Goal: Task Accomplishment & Management: Use online tool/utility

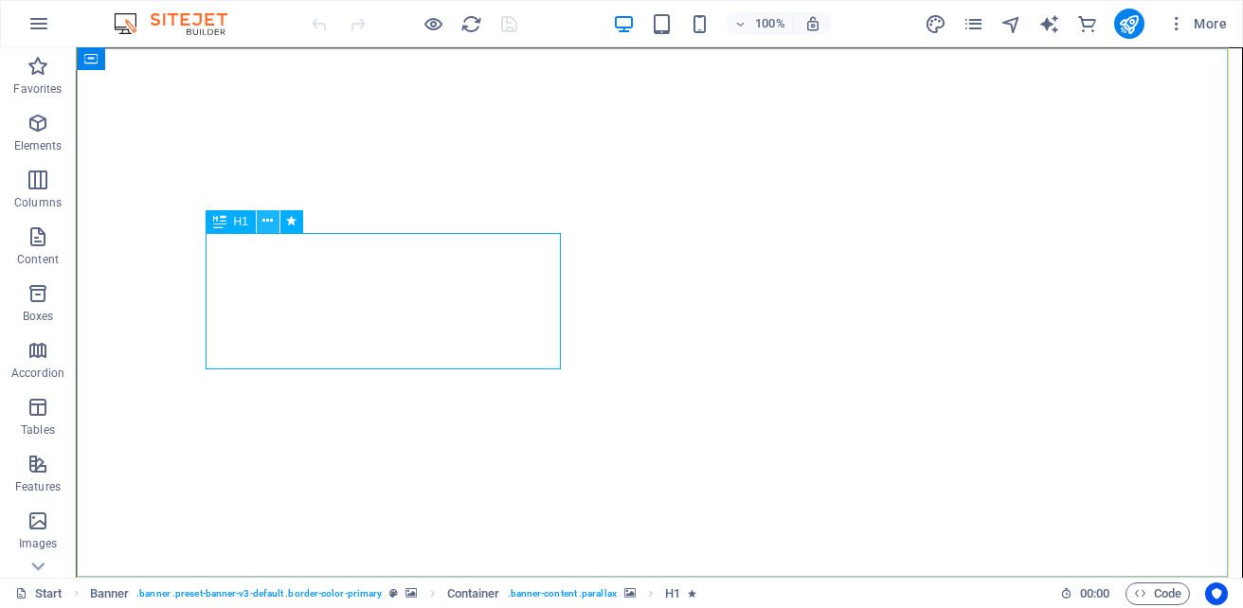
click at [265, 219] on icon at bounding box center [267, 221] width 10 height 20
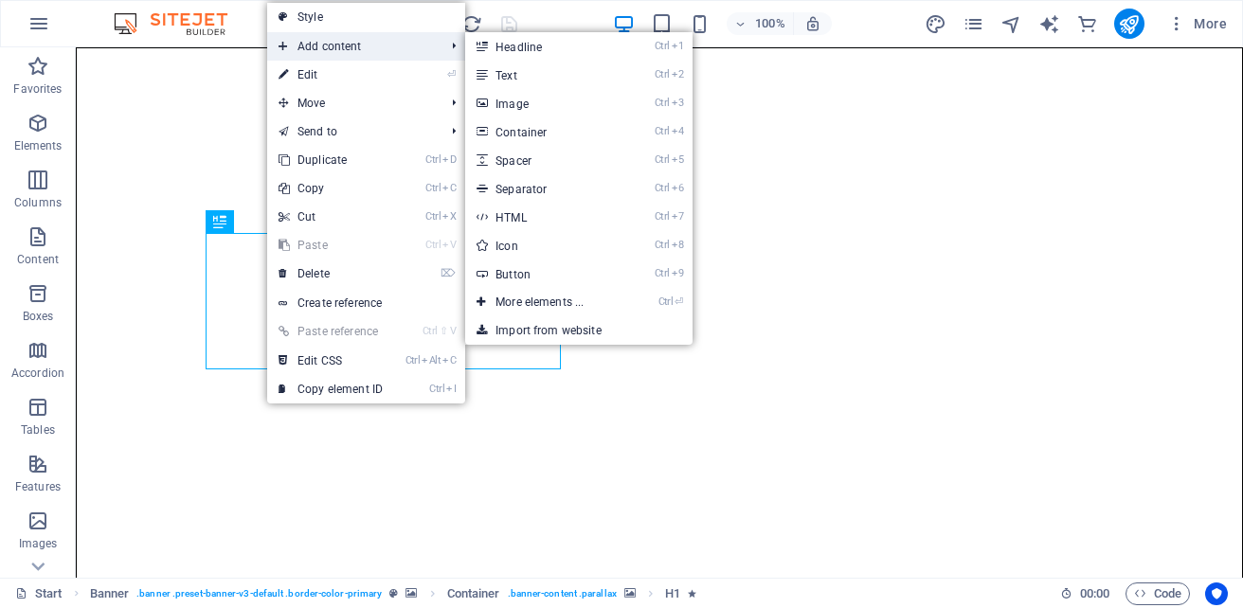
click at [334, 47] on span "Add content" at bounding box center [352, 46] width 170 height 28
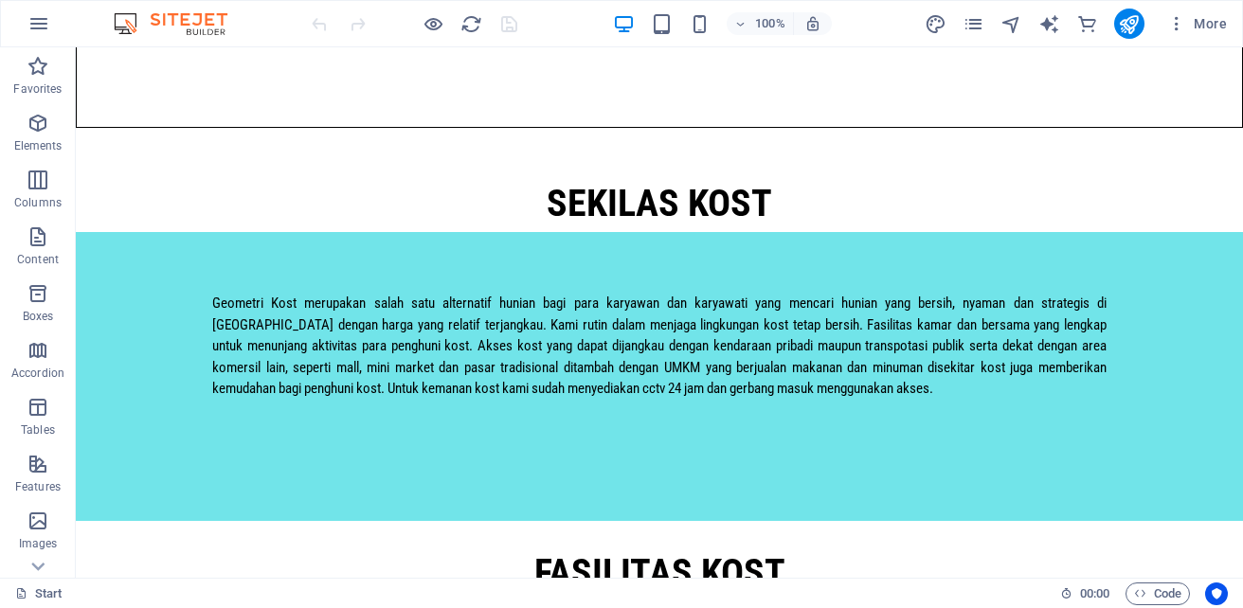
scroll to position [1498, 0]
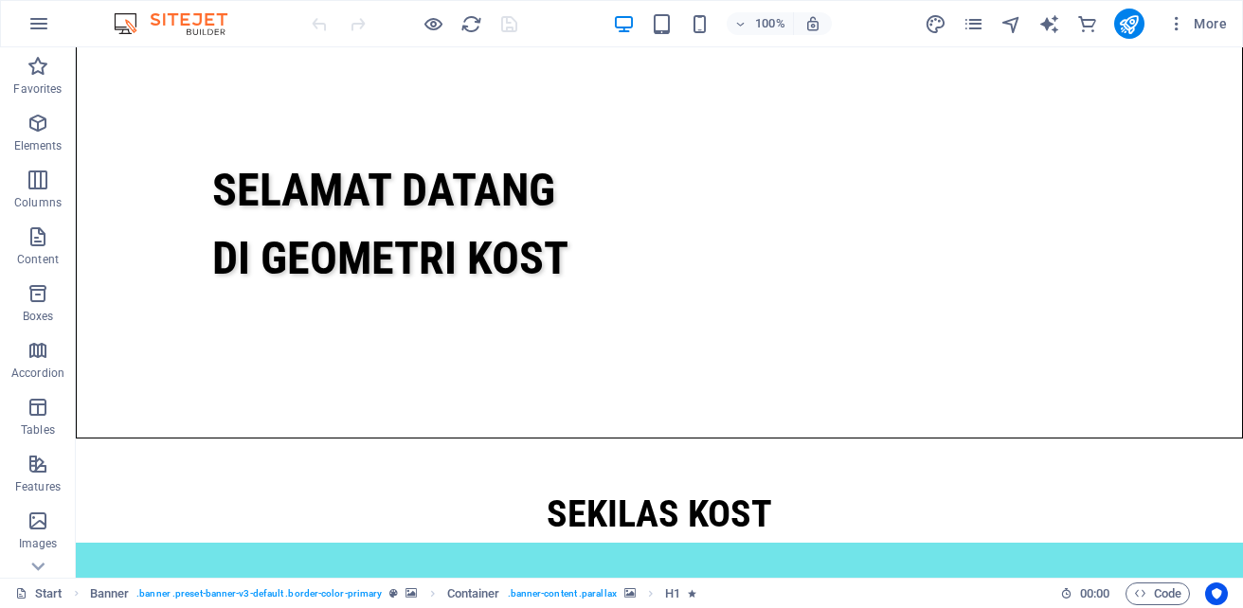
scroll to position [1498, 0]
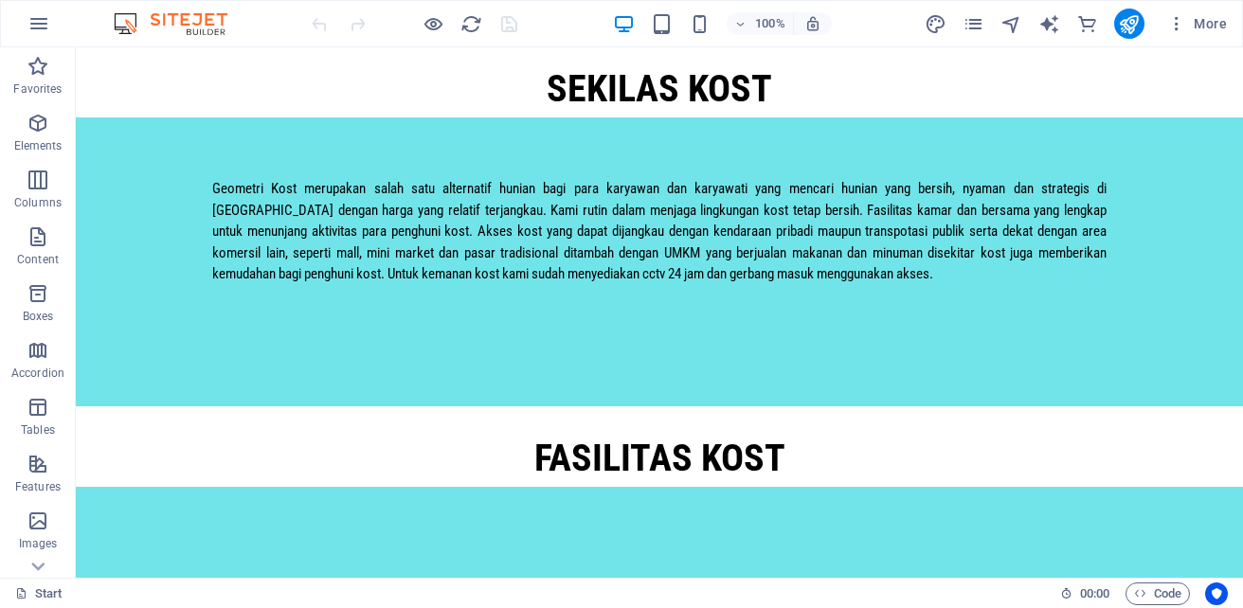
drag, startPoint x: 1236, startPoint y: 164, endPoint x: 1287, endPoint y: 644, distance: 482.9
click at [766, 209] on icon at bounding box center [771, 207] width 10 height 20
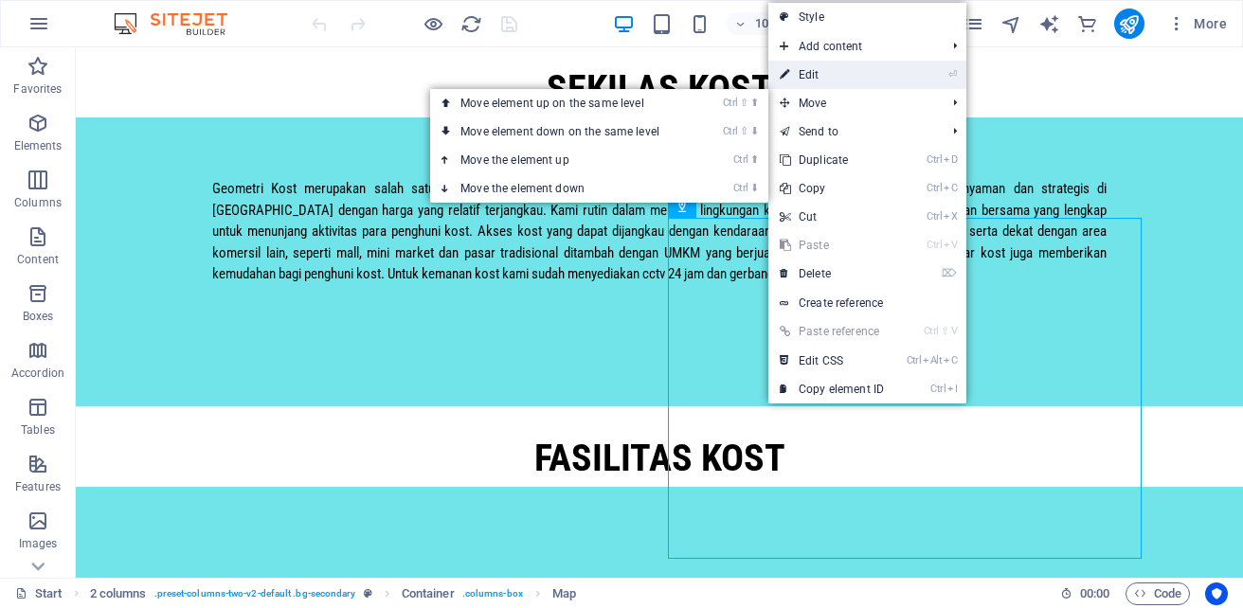
click at [828, 81] on link "⏎ Edit" at bounding box center [831, 75] width 127 height 28
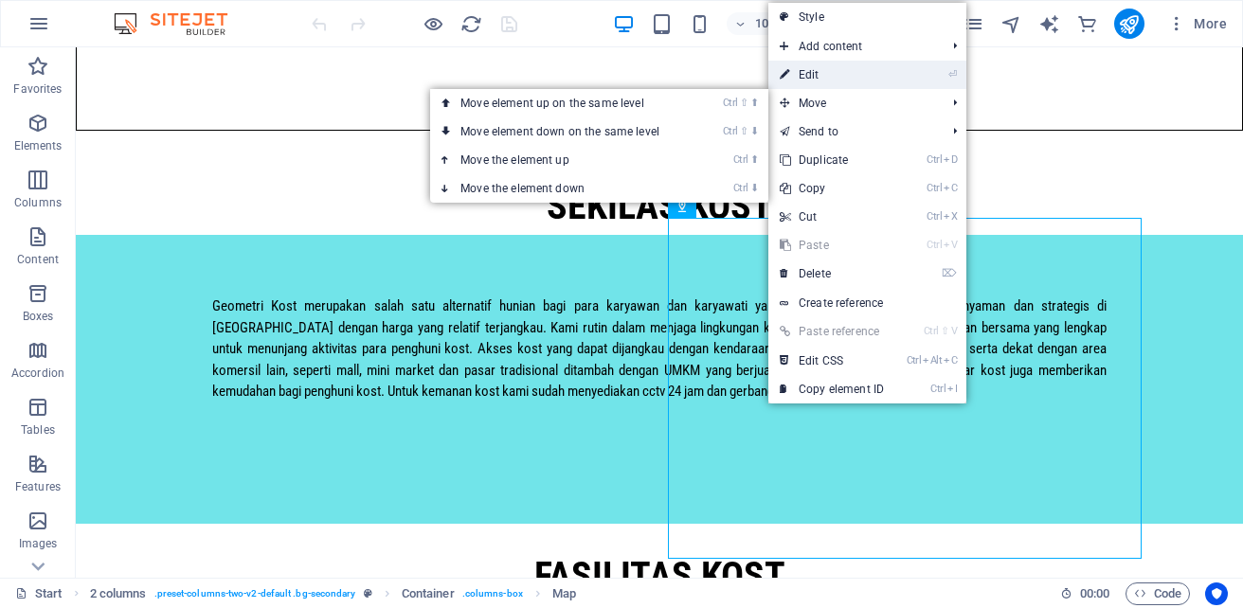
select select "1"
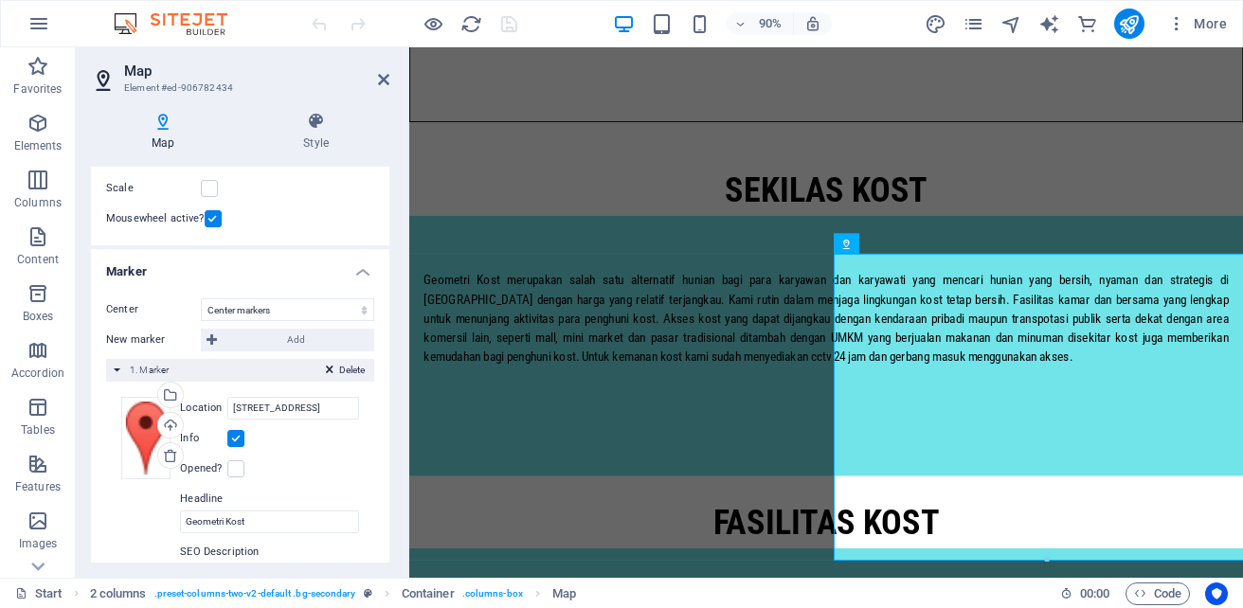
scroll to position [282, 0]
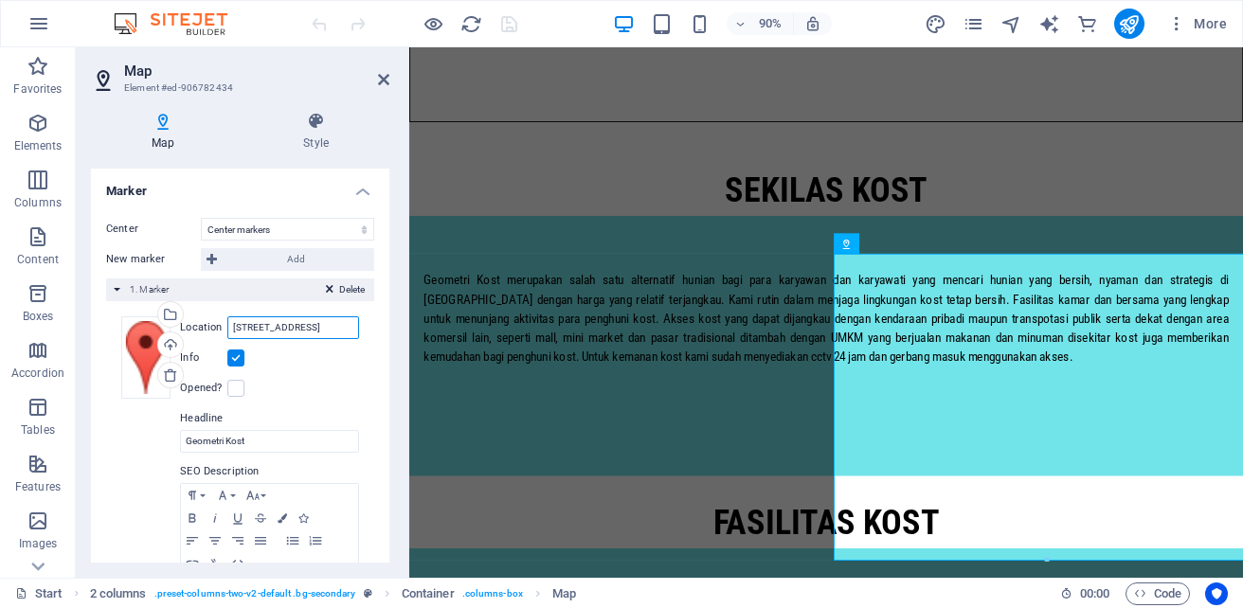
click at [338, 333] on input "Jalan Raya Jatinegara Barat Nomor 10, 13320 Jakarta Timur" at bounding box center [293, 327] width 132 height 23
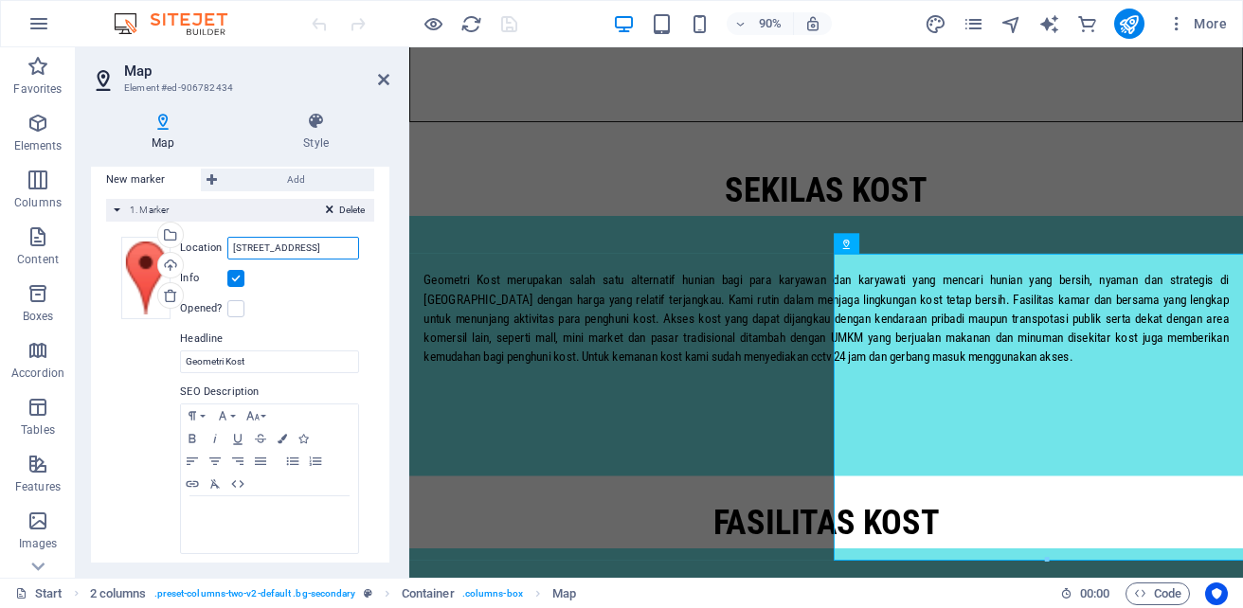
scroll to position [369, 0]
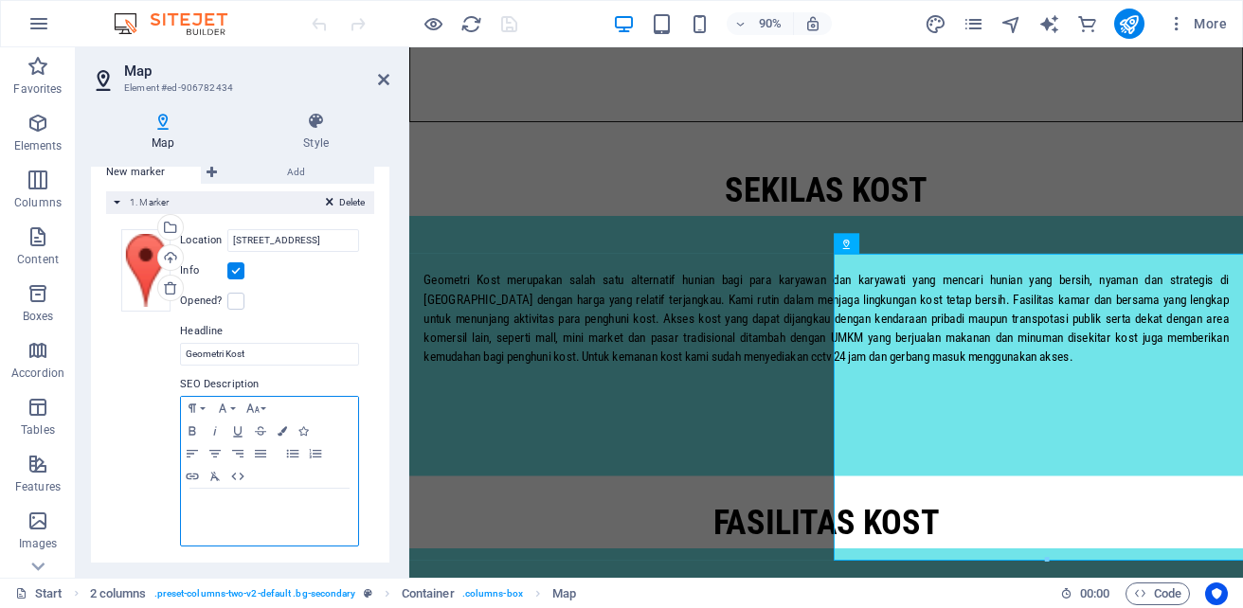
click at [227, 510] on p at bounding box center [269, 506] width 158 height 17
click at [326, 203] on icon at bounding box center [330, 205] width 8 height 23
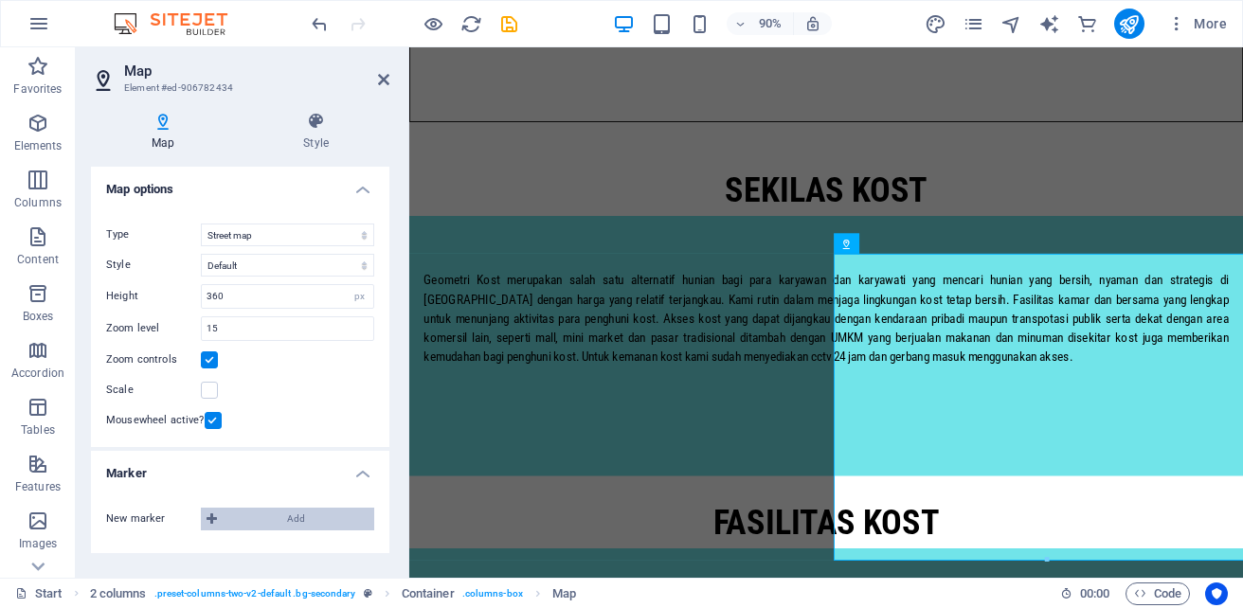
click at [221, 520] on button "Add" at bounding box center [287, 519] width 173 height 23
drag, startPoint x: 385, startPoint y: 384, endPoint x: 386, endPoint y: 447, distance: 63.5
click at [386, 447] on div "Map options Map center Jalan Raya Jatinegara Barat Nomor 10, 13320 Jakarta Timu…" at bounding box center [240, 365] width 298 height 396
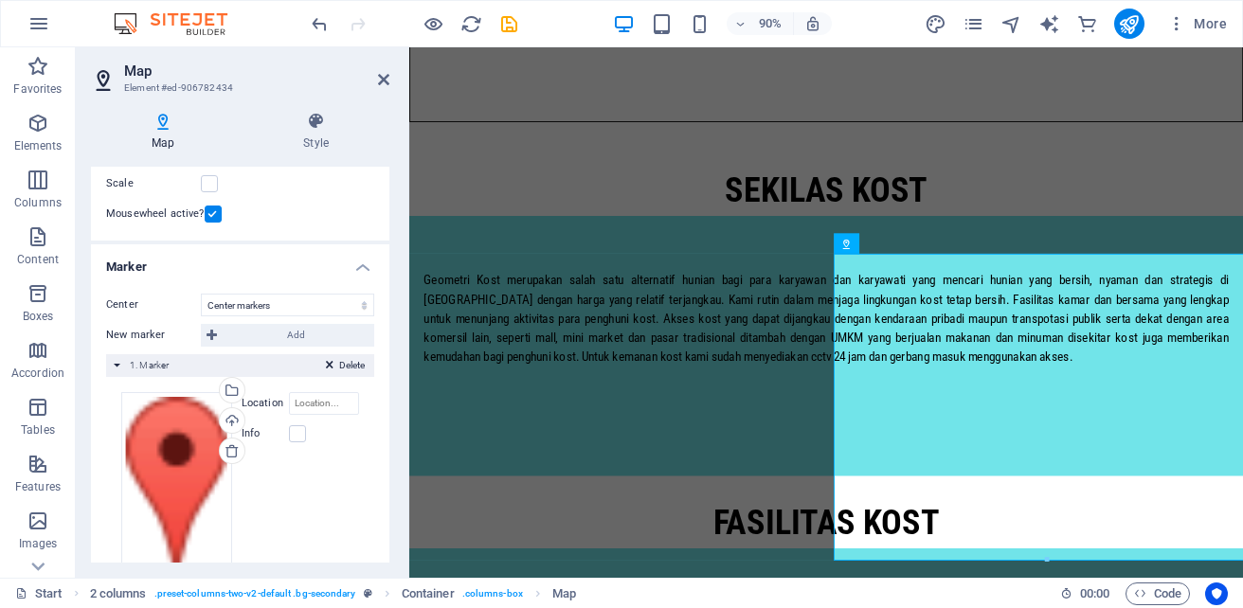
scroll to position [221, 0]
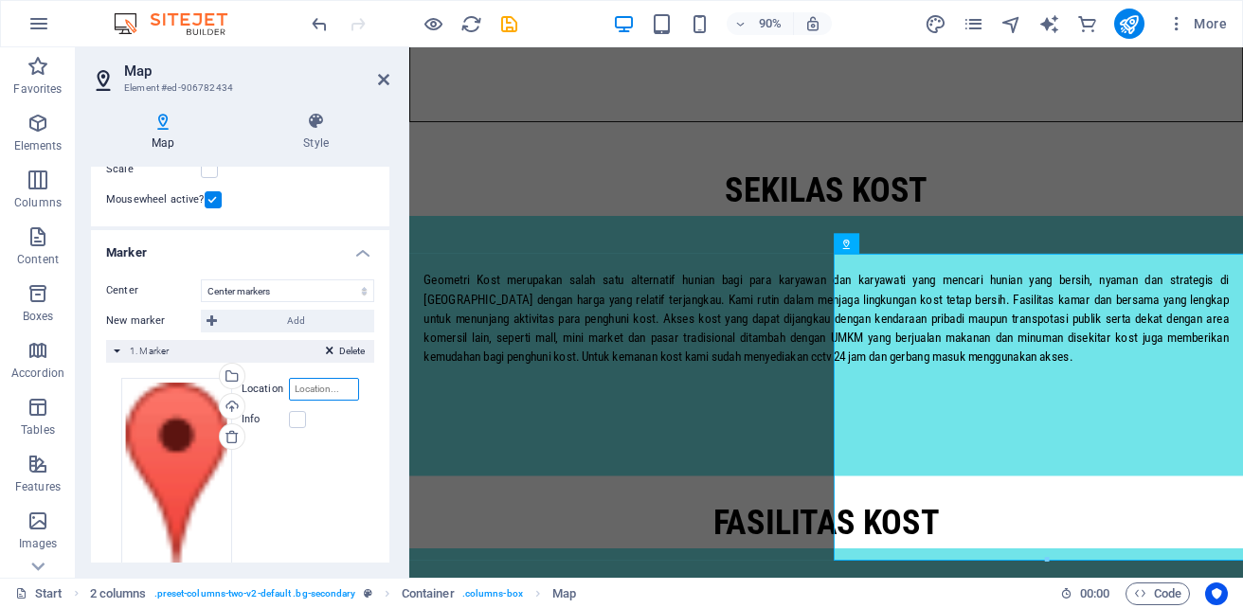
click at [322, 385] on input "Location" at bounding box center [324, 389] width 70 height 23
click at [317, 386] on input "Location" at bounding box center [324, 389] width 70 height 23
paste input "QVP6+3R Kampung Melayu, East Jakarta City, Jakarta"
type input "QVP6+3R Kampung Melayu, East Jakarta City, Jakarta"
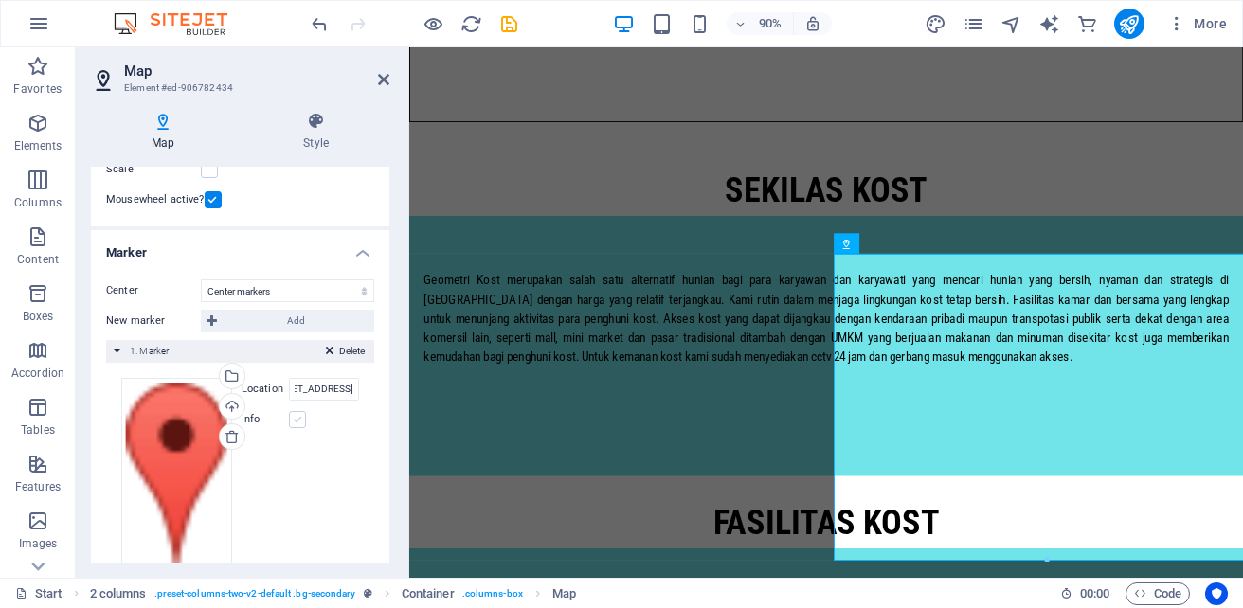
click at [295, 420] on label at bounding box center [297, 419] width 17 height 17
click at [0, 0] on input "Info" at bounding box center [0, 0] width 0 height 0
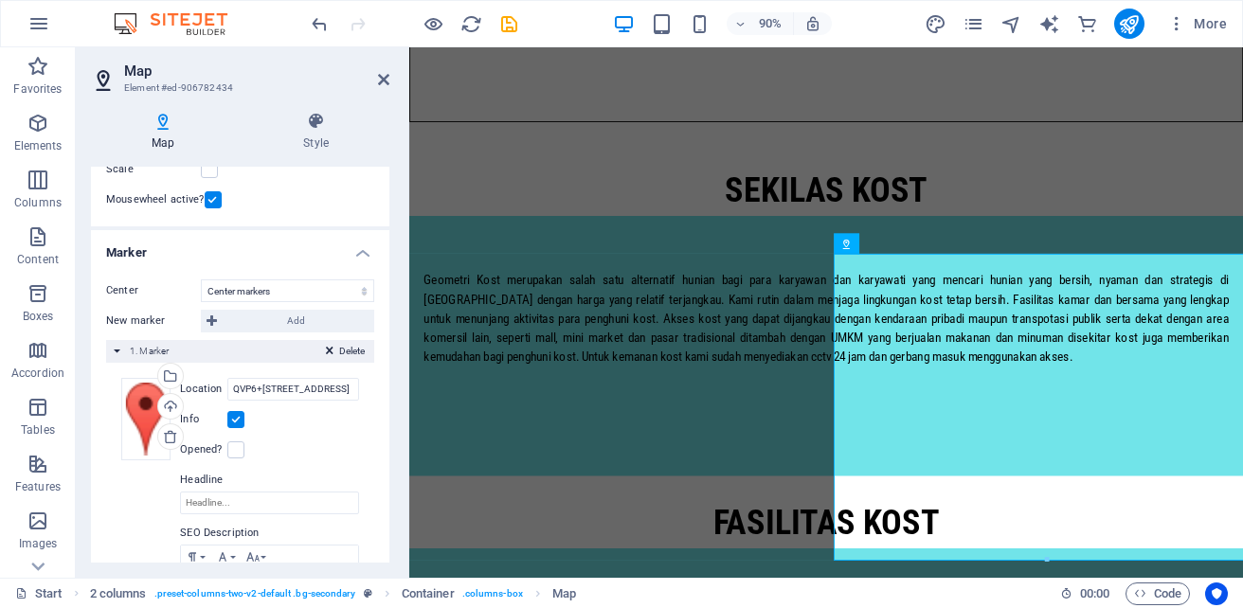
scroll to position [0, 0]
click at [235, 419] on label at bounding box center [235, 419] width 17 height 17
click at [0, 0] on input "Info" at bounding box center [0, 0] width 0 height 0
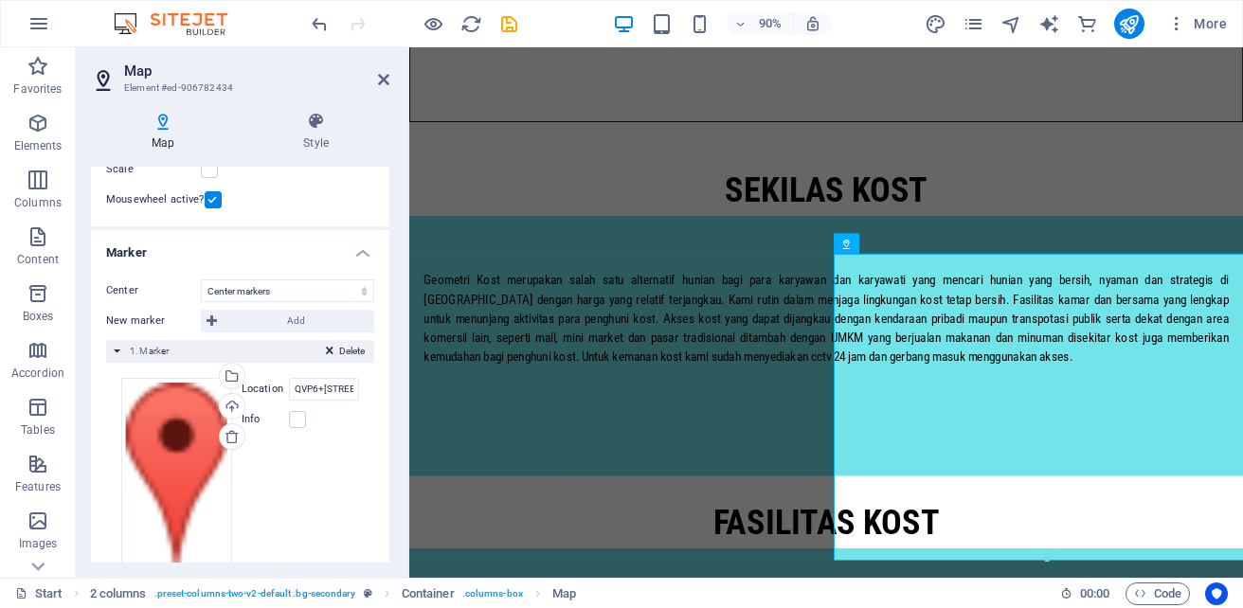
scroll to position [259, 0]
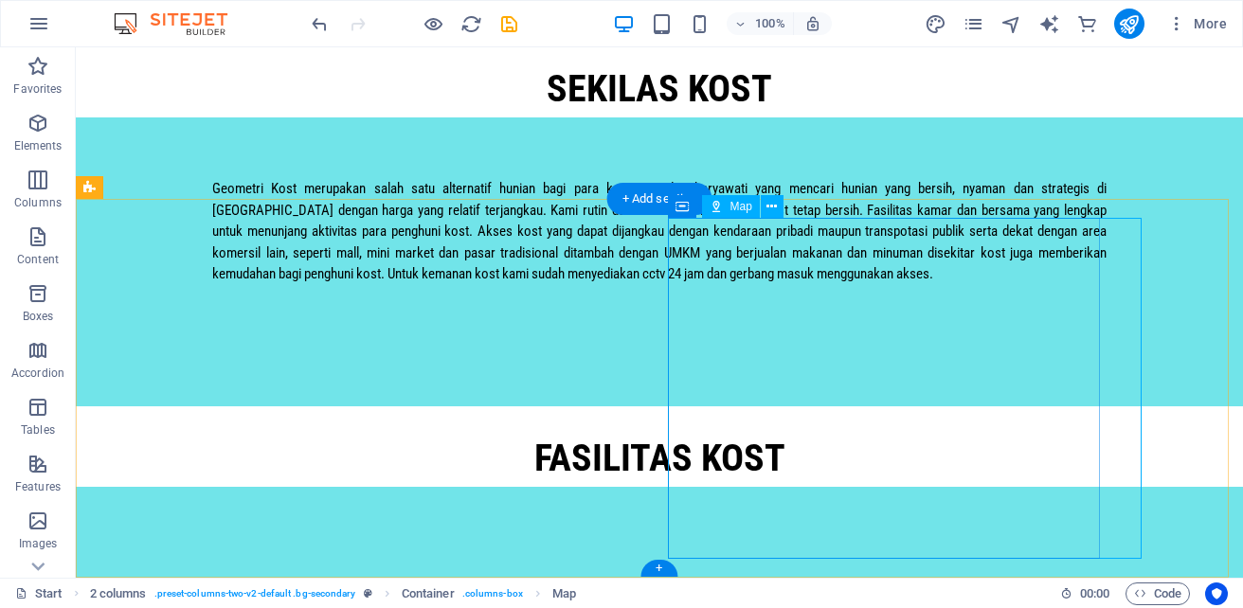
click at [767, 200] on icon at bounding box center [771, 207] width 10 height 20
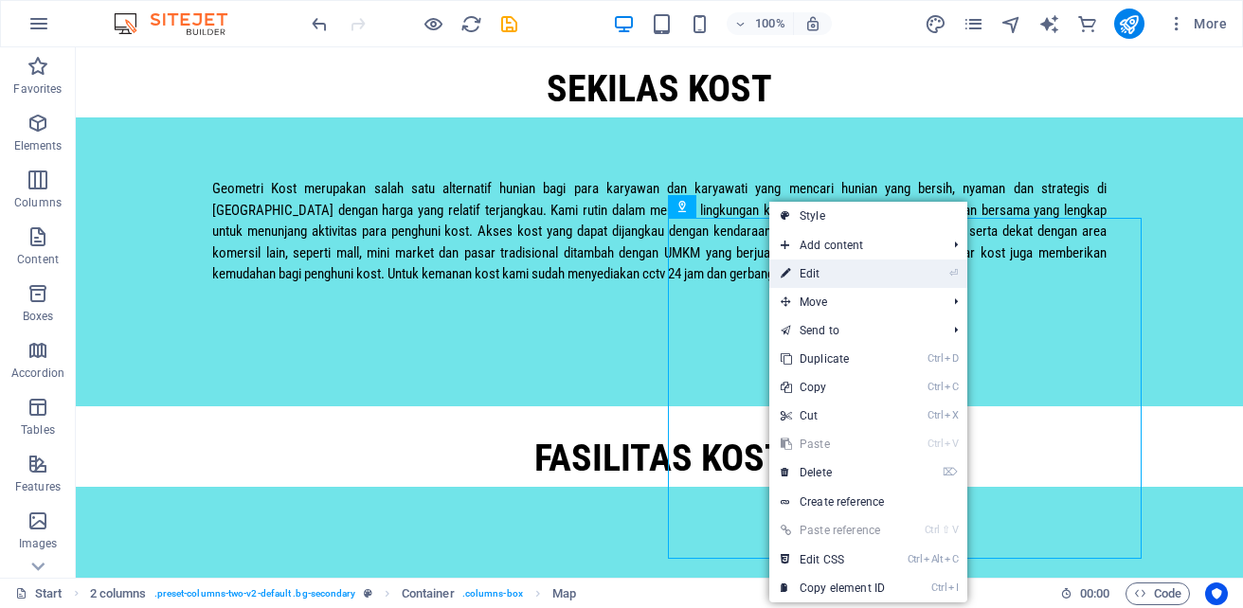
click at [817, 277] on link "⏎ Edit" at bounding box center [832, 273] width 127 height 28
select select "1"
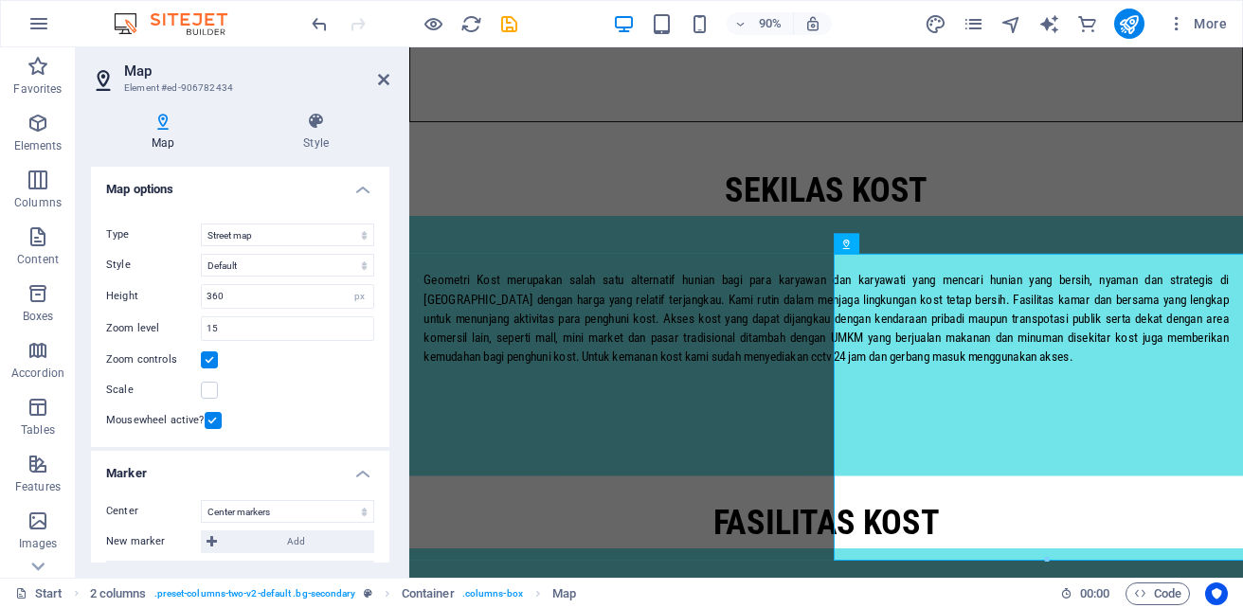
drag, startPoint x: 390, startPoint y: 344, endPoint x: 369, endPoint y: 468, distance: 125.8
click at [369, 468] on div "Map Style Map options Map center Jalan Raya Jatinegara Barat Nomor 10, 13320 Ja…" at bounding box center [240, 337] width 329 height 481
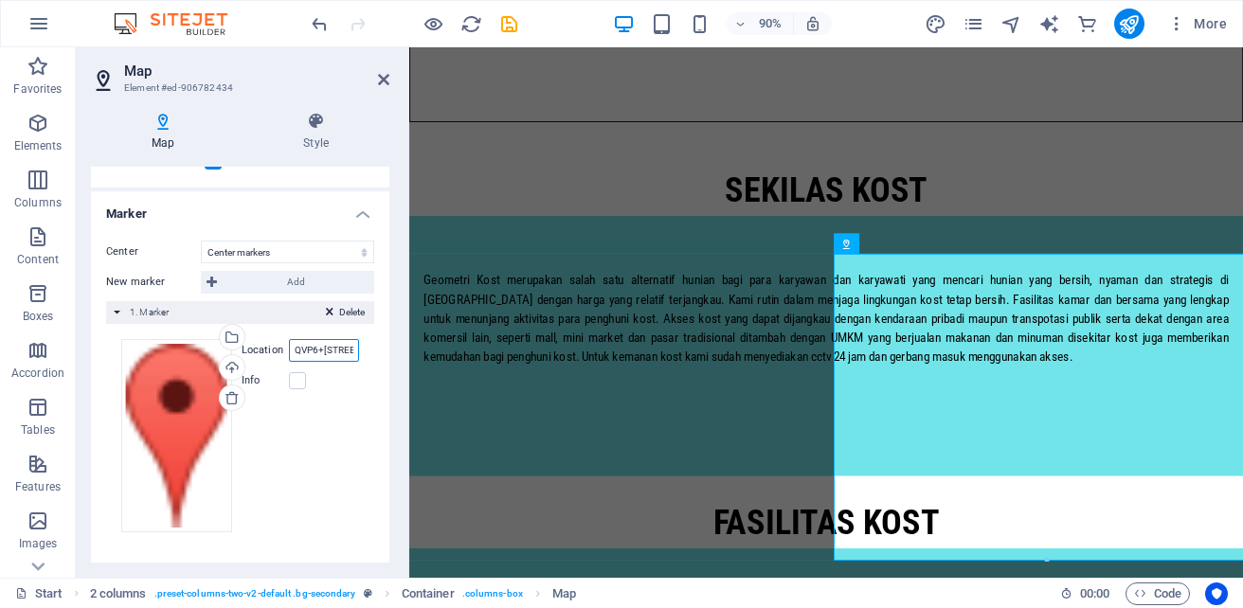
scroll to position [0, 172]
drag, startPoint x: 704, startPoint y: 394, endPoint x: 463, endPoint y: 383, distance: 240.8
type input "Jl. Jatinegara barat no.10"
drag, startPoint x: 704, startPoint y: 395, endPoint x: 420, endPoint y: 386, distance: 284.2
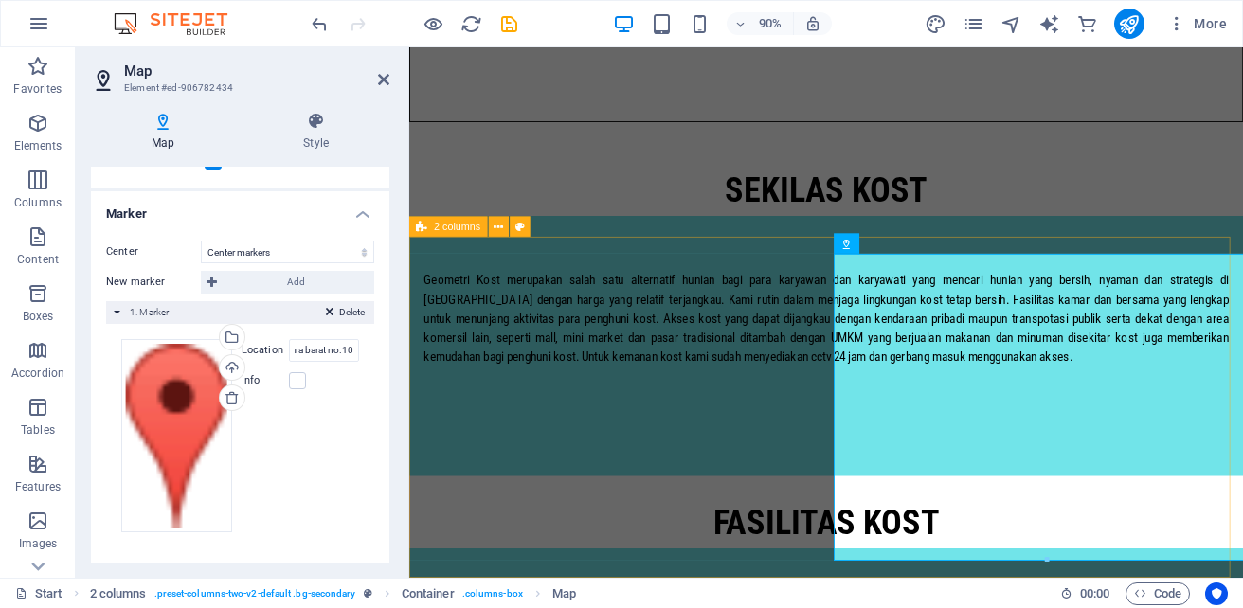
scroll to position [0, 0]
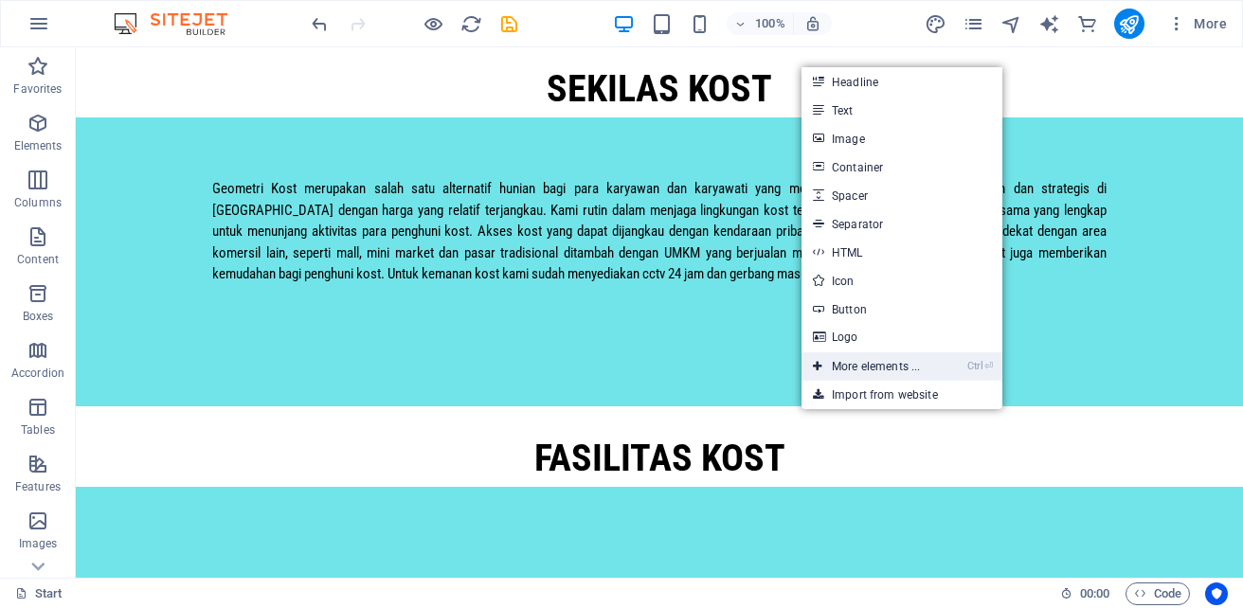
click at [870, 358] on link "Ctrl ⏎ More elements ..." at bounding box center [866, 366] width 130 height 28
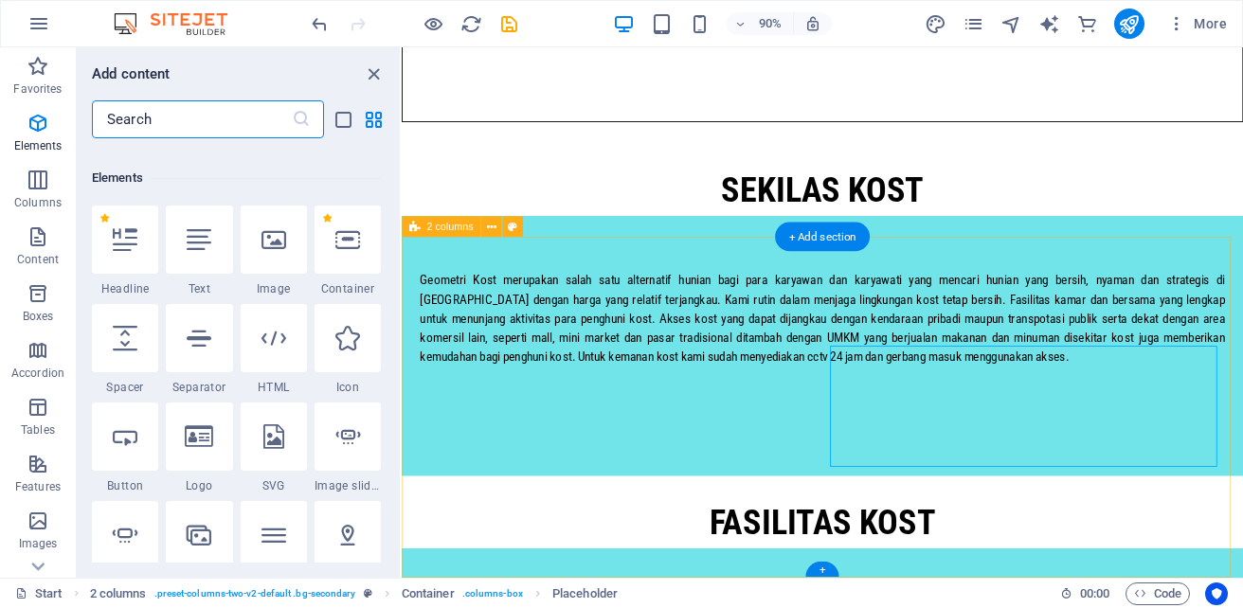
scroll to position [202, 0]
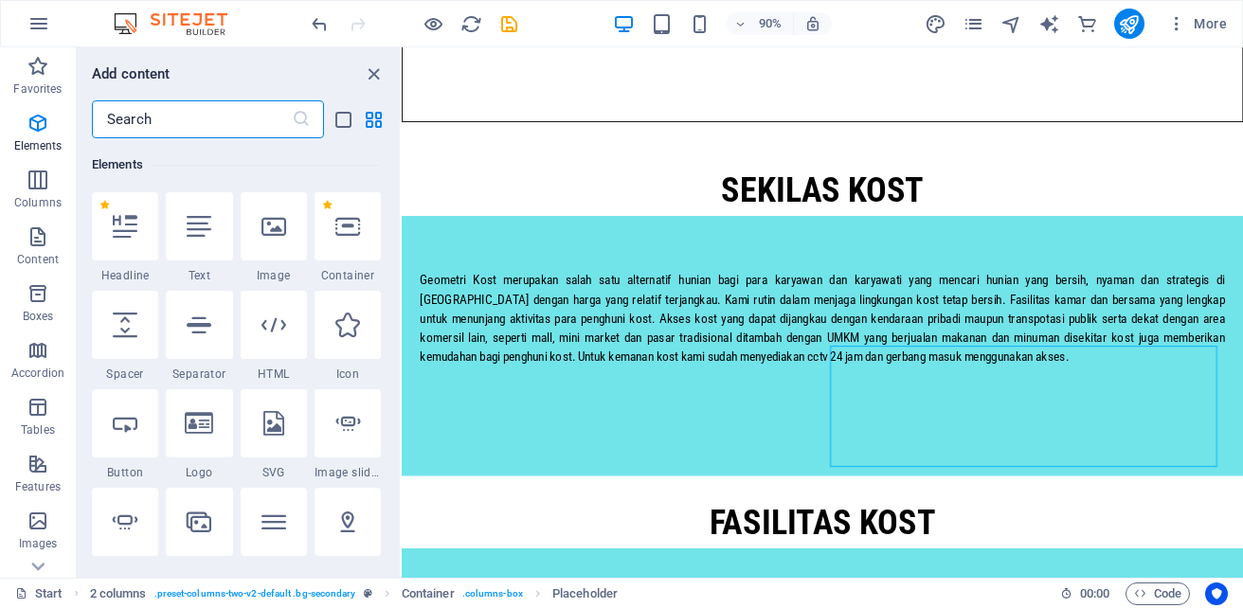
click at [227, 116] on input "text" at bounding box center [192, 119] width 200 height 38
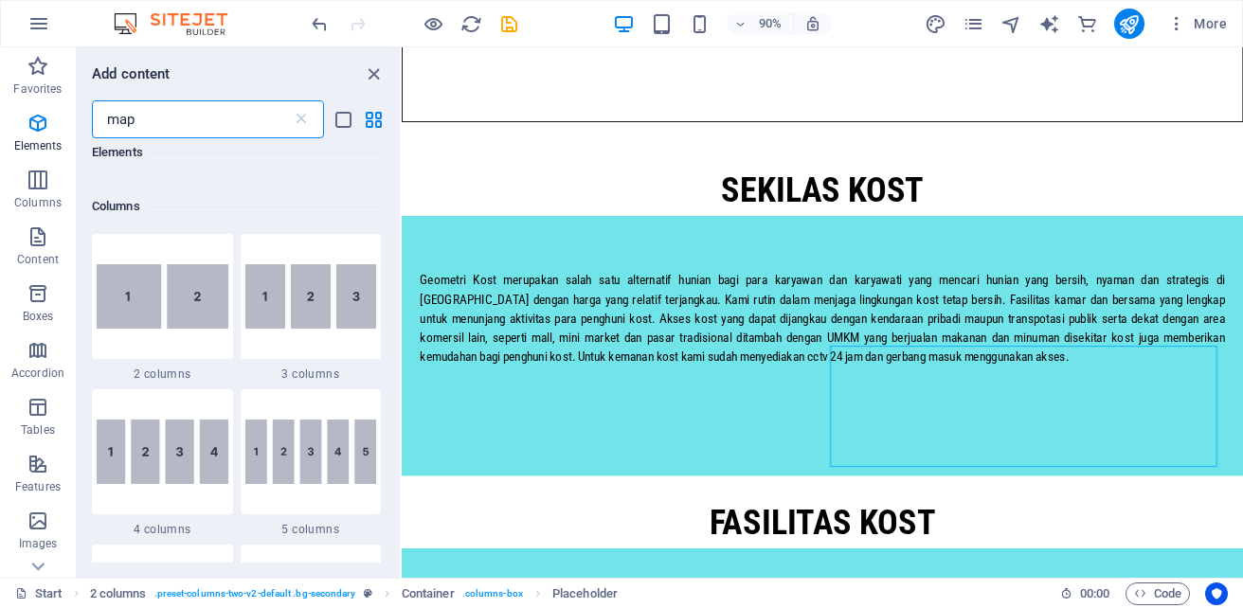
scroll to position [0, 0]
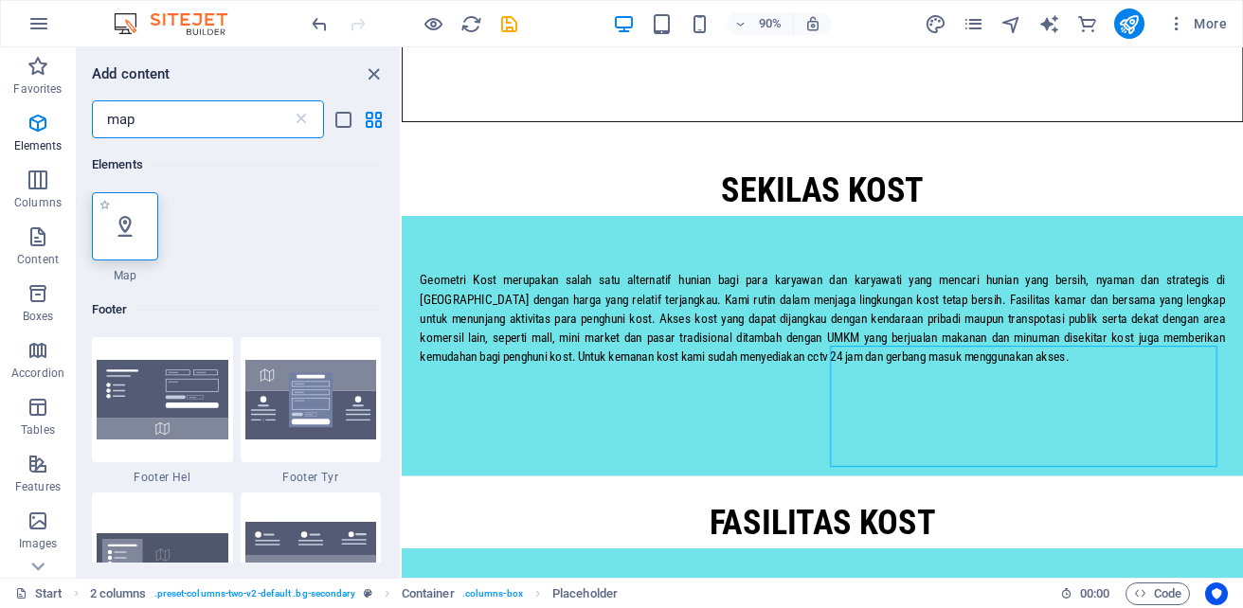
type input "map"
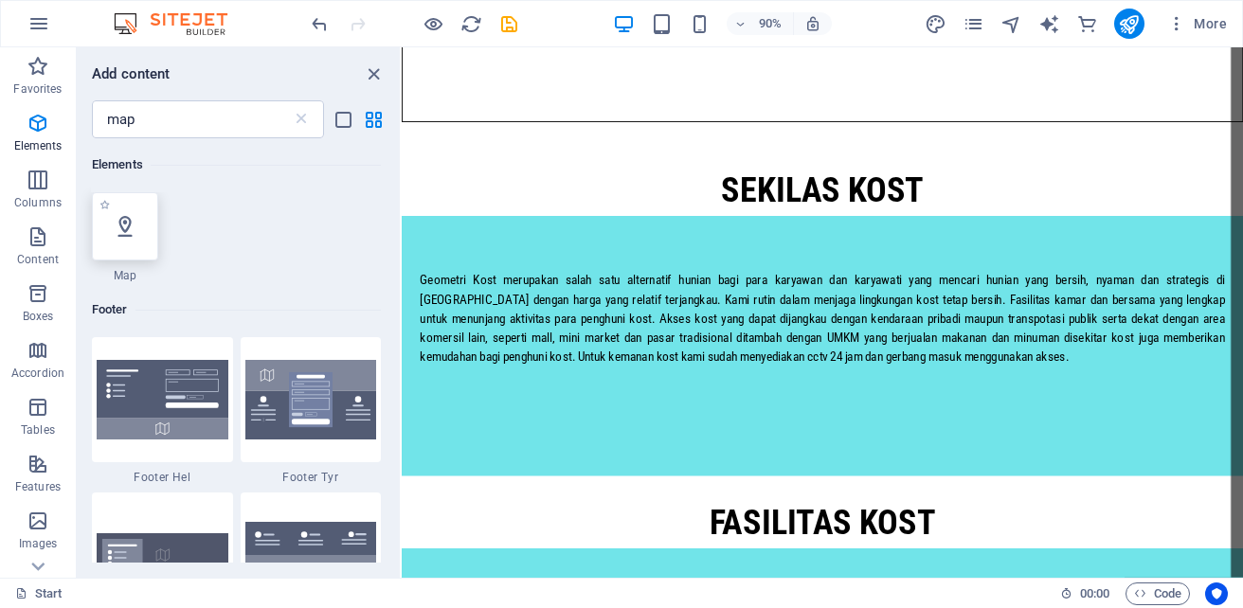
select select "1"
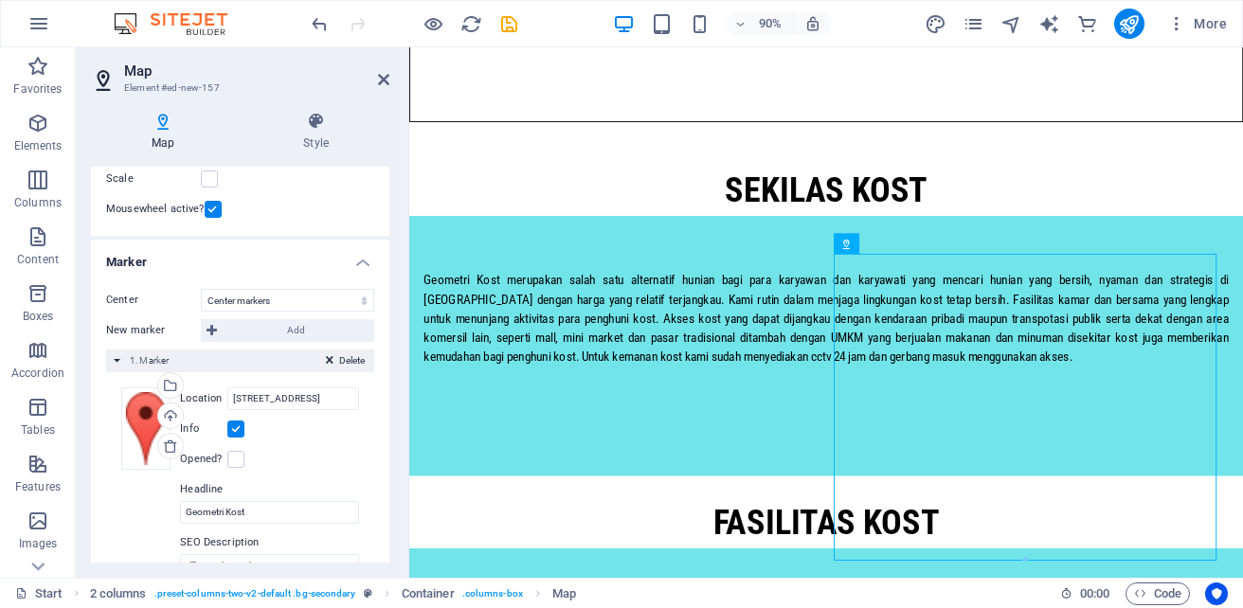
scroll to position [221, 0]
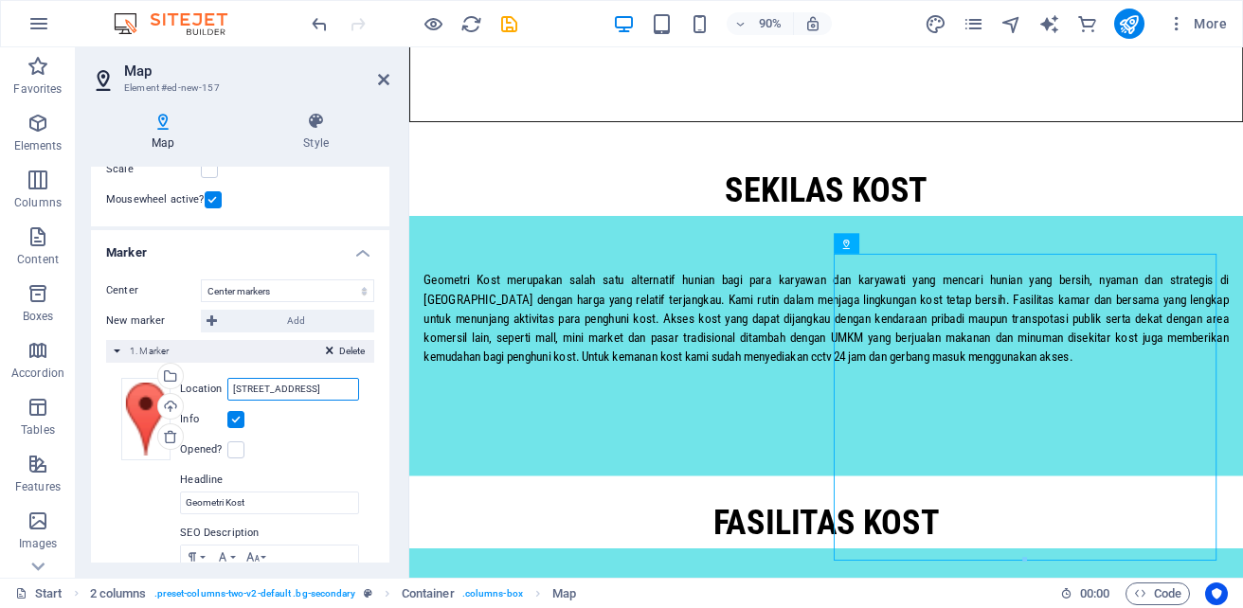
drag, startPoint x: 283, startPoint y: 383, endPoint x: 234, endPoint y: 385, distance: 49.3
click at [234, 385] on input "Jalan Raya Jatinegara Barat Nomor 10, 13320 Jakarta Timur" at bounding box center [293, 389] width 132 height 23
drag, startPoint x: 643, startPoint y: 432, endPoint x: 429, endPoint y: 415, distance: 214.7
type input "Jatinegara Barat Nomor 10, 13320 Jakarta Timur"
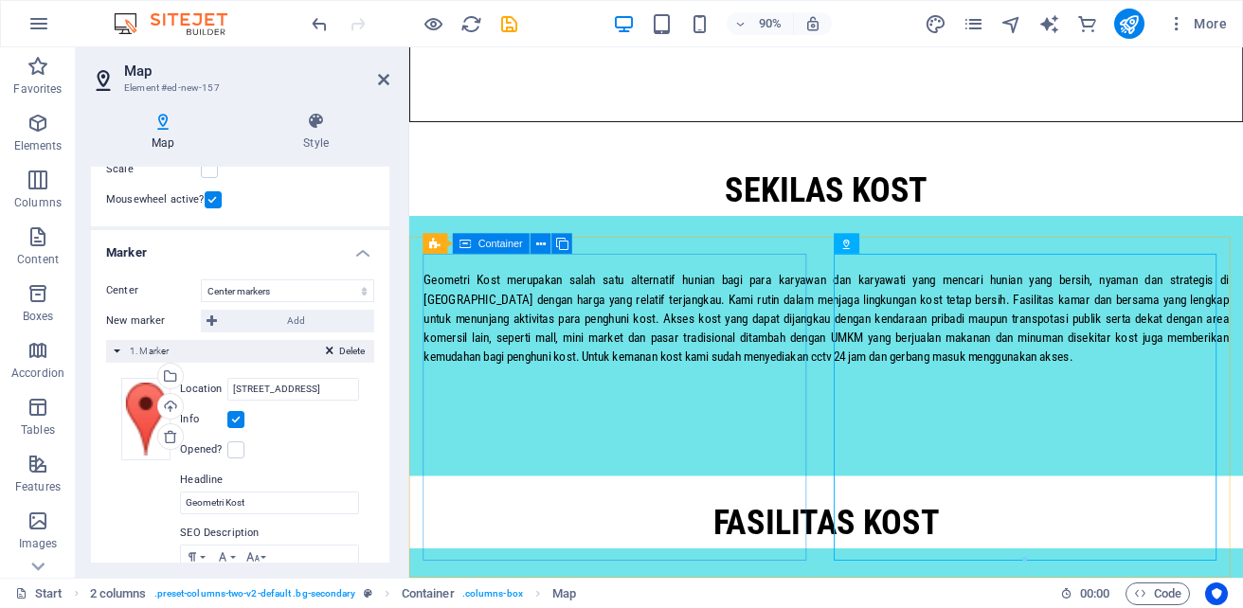
scroll to position [0, 0]
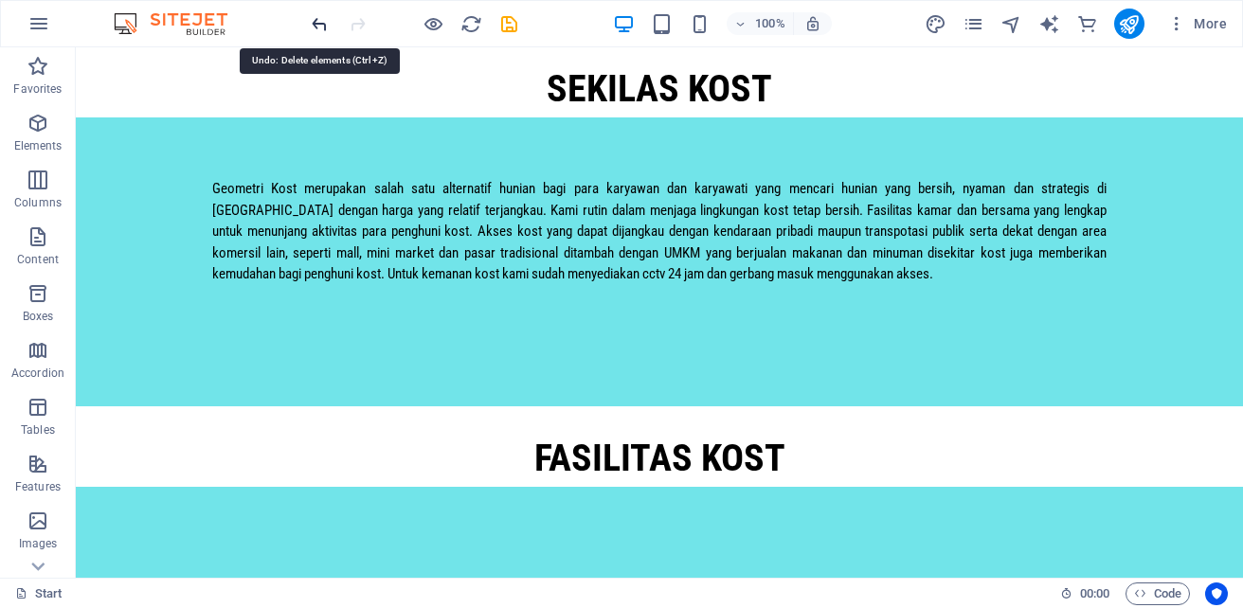
click at [324, 27] on icon "undo" at bounding box center [320, 24] width 22 height 22
click at [363, 26] on icon "redo" at bounding box center [358, 24] width 22 height 22
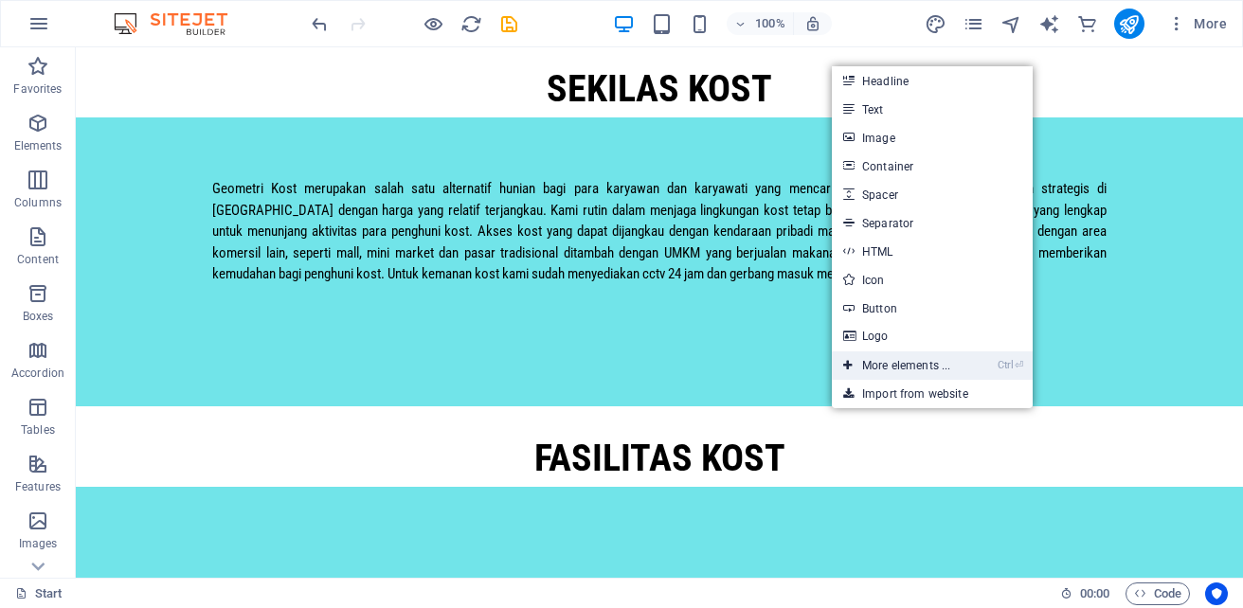
click at [896, 361] on link "Ctrl ⏎ More elements ..." at bounding box center [897, 365] width 130 height 28
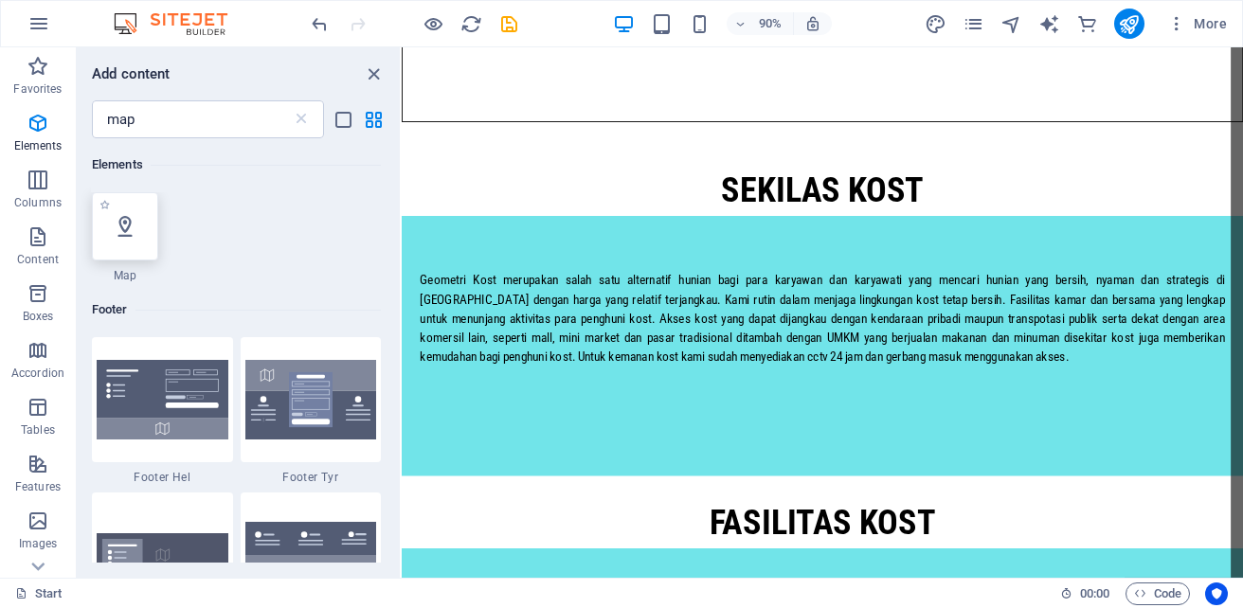
select select "1"
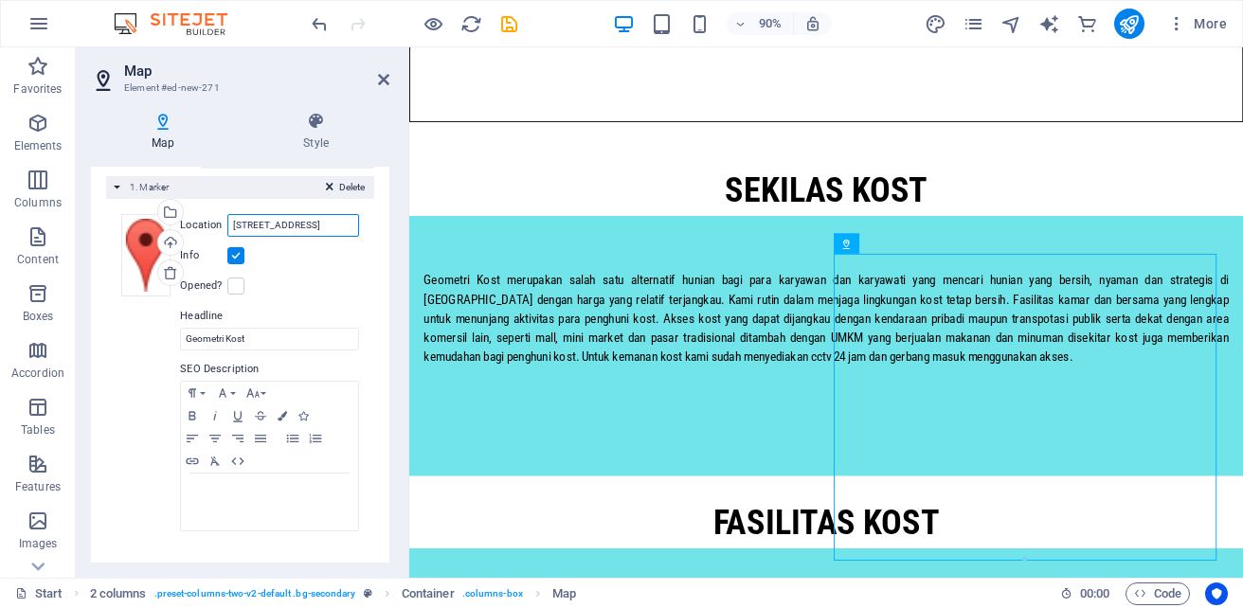
scroll to position [0, 137]
drag, startPoint x: 642, startPoint y: 269, endPoint x: 477, endPoint y: 251, distance: 165.8
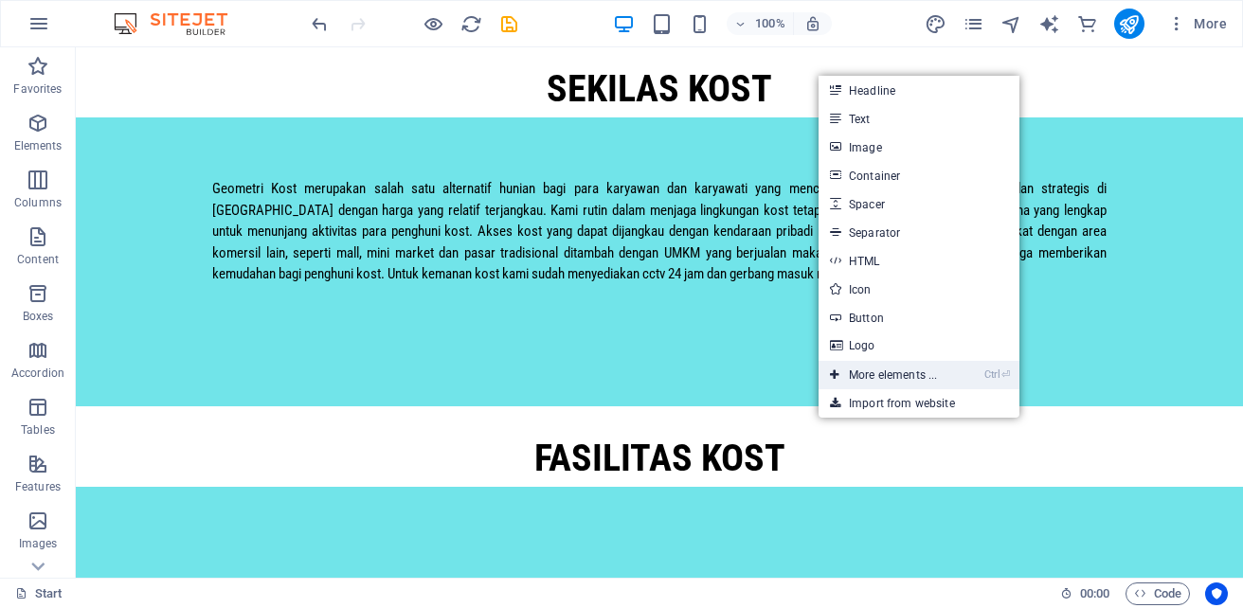
click at [861, 378] on link "Ctrl ⏎ More elements ..." at bounding box center [883, 375] width 130 height 28
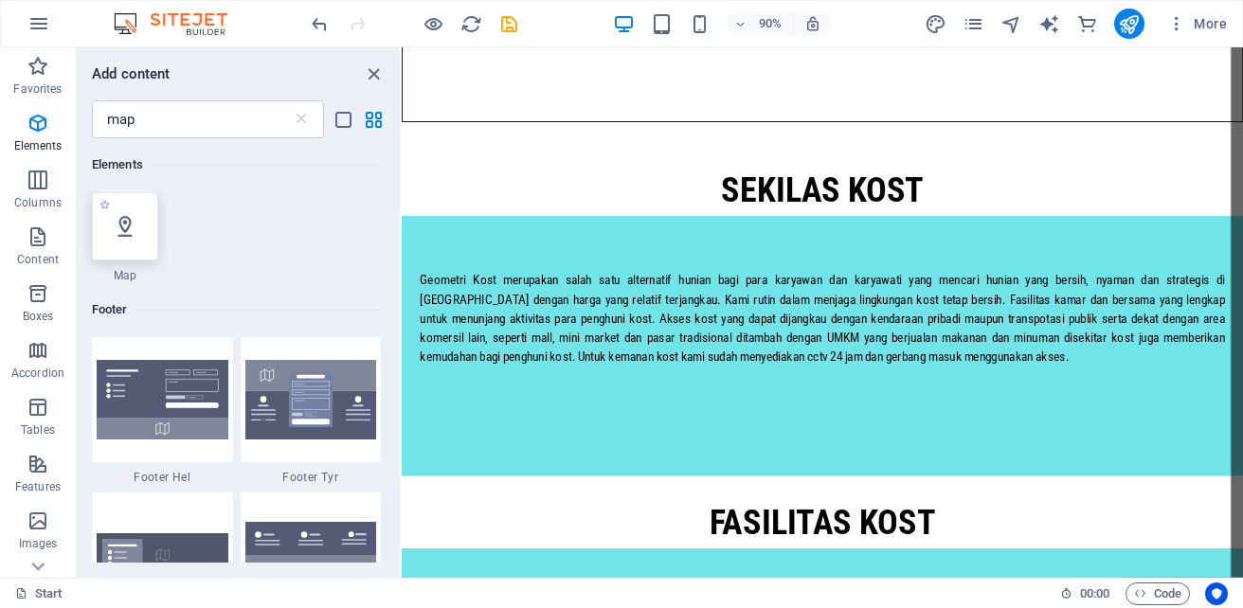
select select "1"
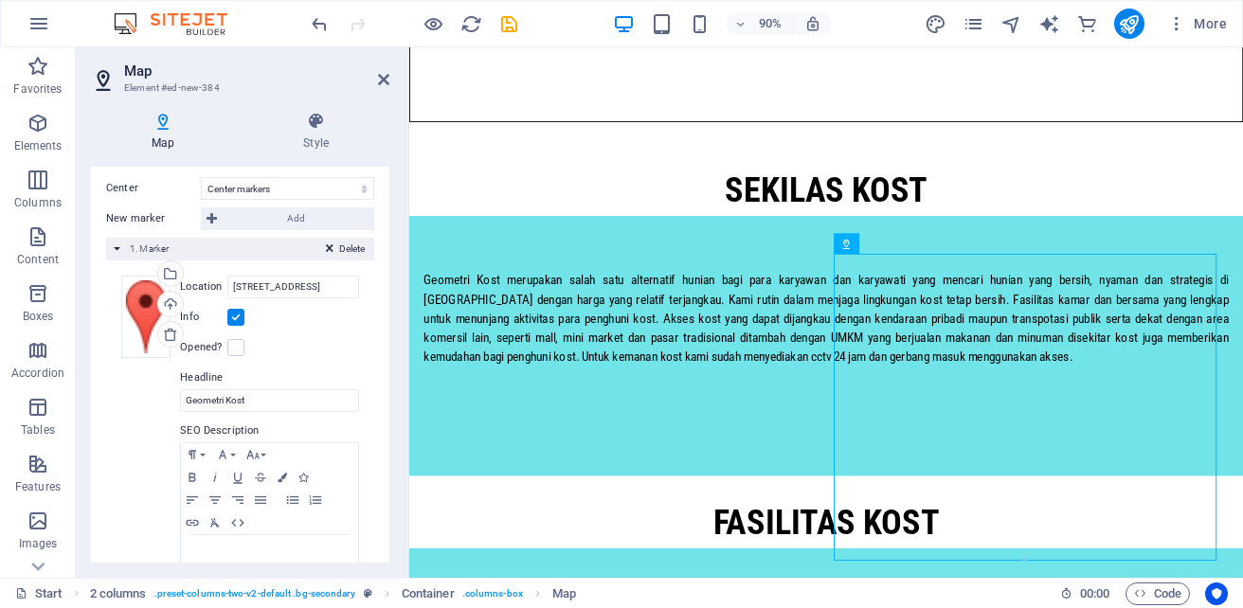
scroll to position [319, 0]
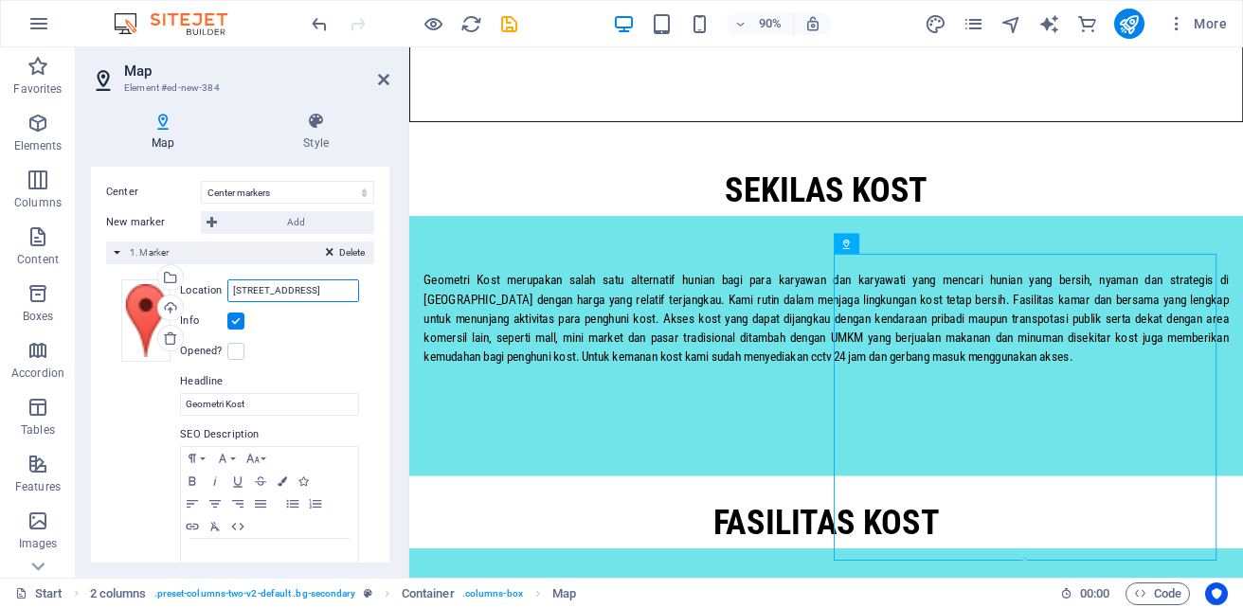
click at [275, 290] on input "Jalan Raya Jatinegara Barat Nomor 10, 13320 Jakarta Timur" at bounding box center [293, 290] width 132 height 23
drag, startPoint x: 233, startPoint y: 291, endPoint x: 389, endPoint y: 301, distance: 156.6
click at [389, 301] on div "Map Style Map options Map center Jalan Raya Jatinegara Barat Nomor 10, 13320 Ja…" at bounding box center [240, 337] width 329 height 481
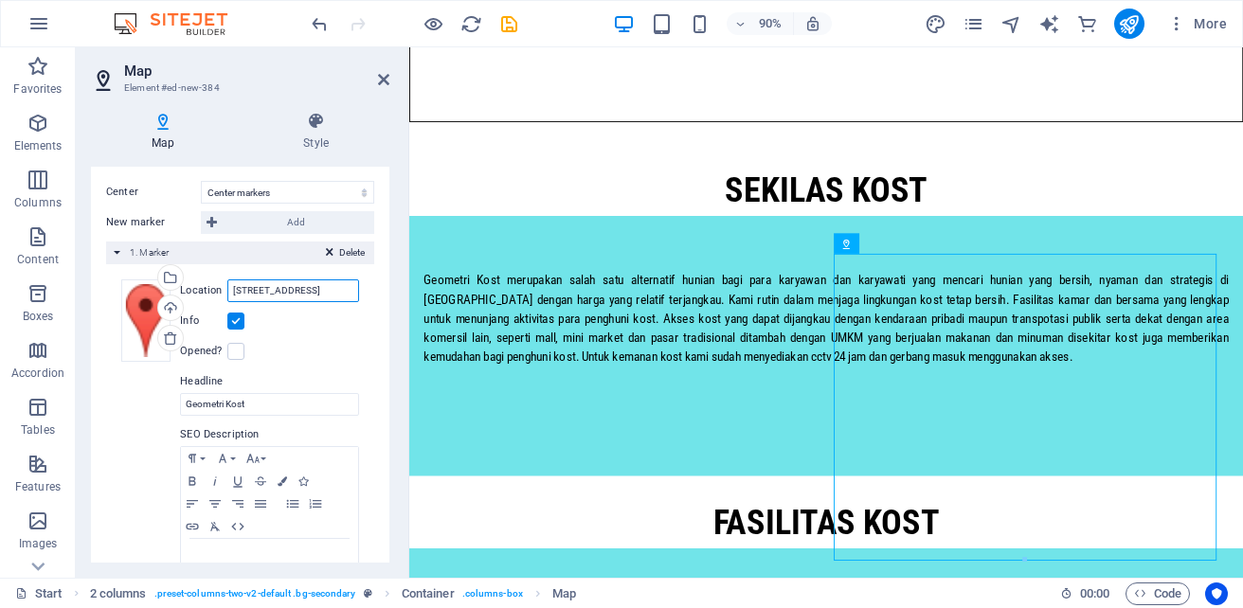
click at [350, 292] on input "Jalan Raya Jatinegara Barat Nomor 10, 13320 Jakarta Timur" at bounding box center [293, 290] width 132 height 23
type input "J"
paste input "Jl. Jatinegara Bar. No.10, RT.1/RW.4, Kp. Melayu, Kecamatan Jatinegara, Kota Ja…"
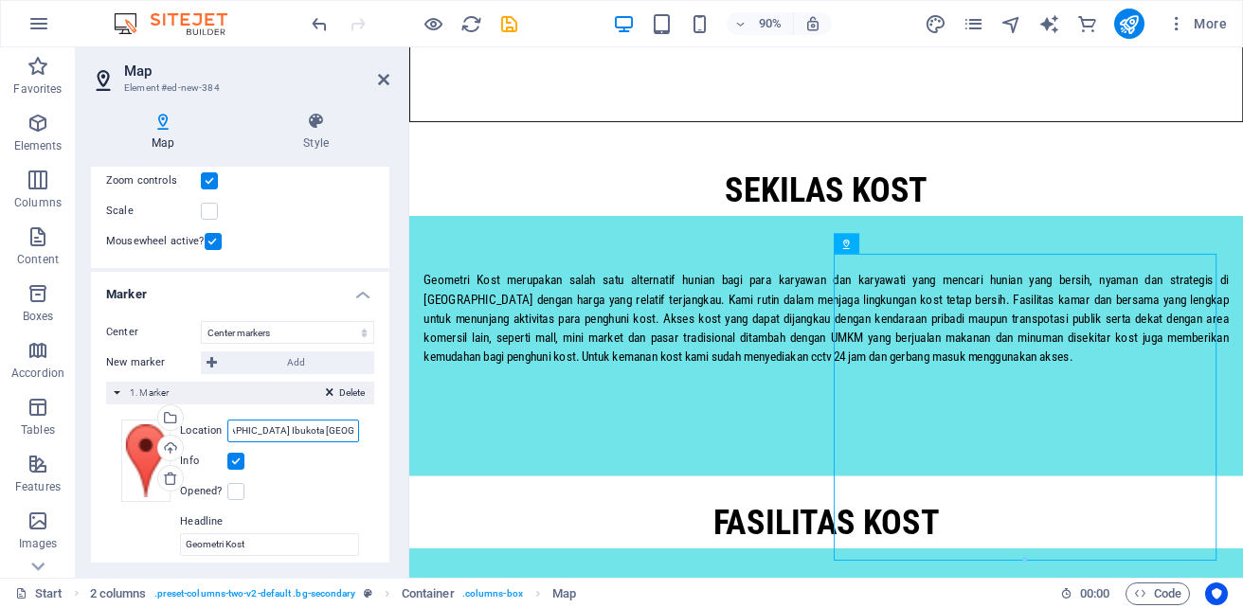
scroll to position [385, 0]
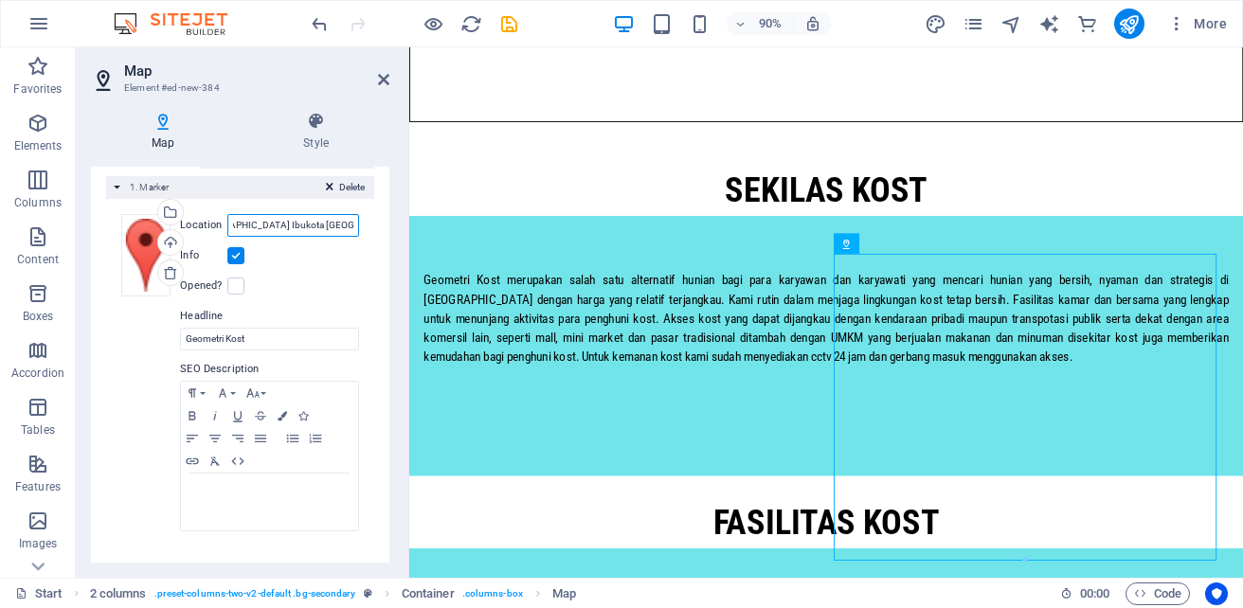
type input "Jl. Jatinegara Bar. No.10, RT.1/RW.4, Kp. Melayu, Kecamatan Jatinegara, Kota Ja…"
click at [396, 549] on div "Map Style Map options Map center Jalan Raya Jatinegara Barat Nomor 10, 13320 Ja…" at bounding box center [240, 337] width 329 height 481
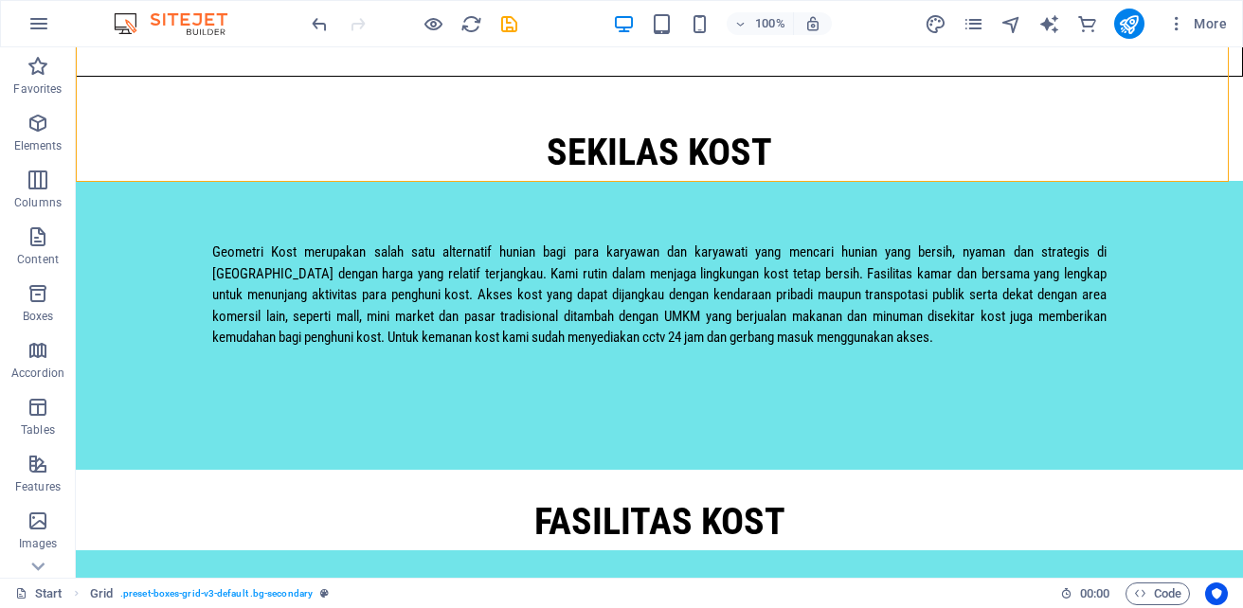
scroll to position [1498, 0]
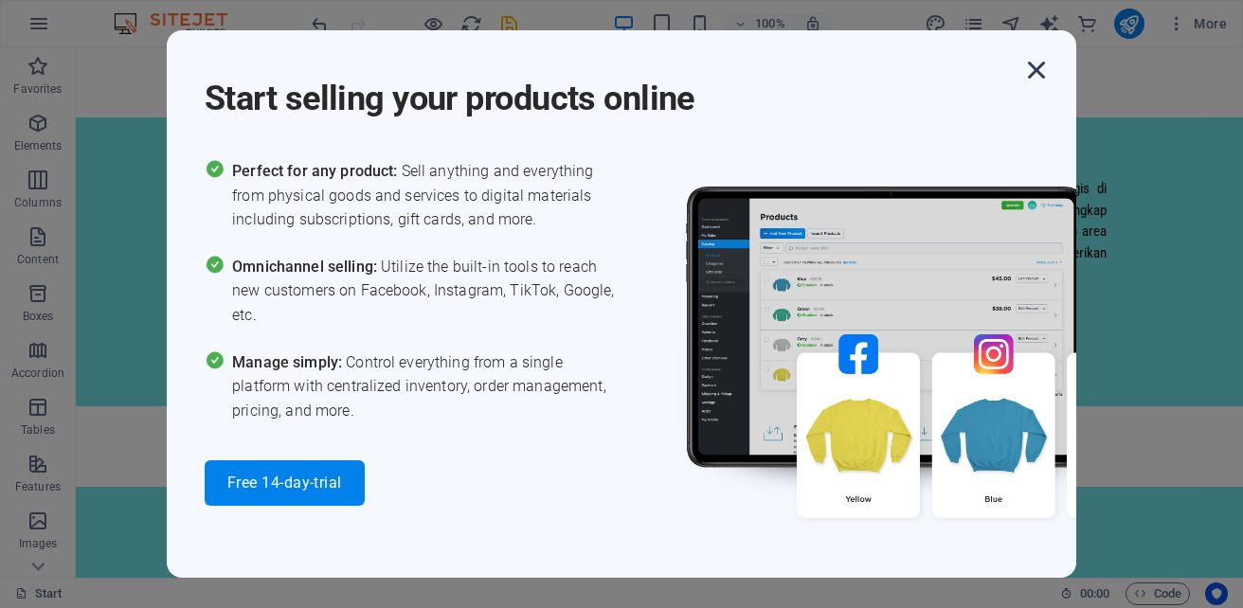
click at [1039, 67] on icon "button" at bounding box center [1036, 70] width 34 height 34
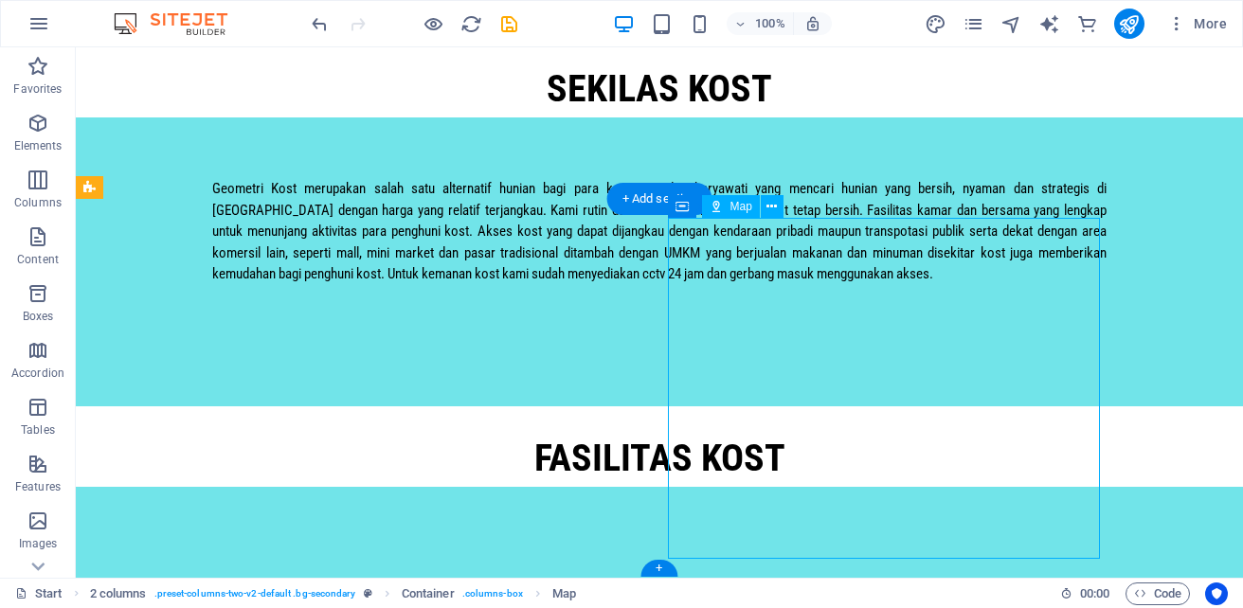
click at [769, 210] on icon at bounding box center [771, 207] width 10 height 20
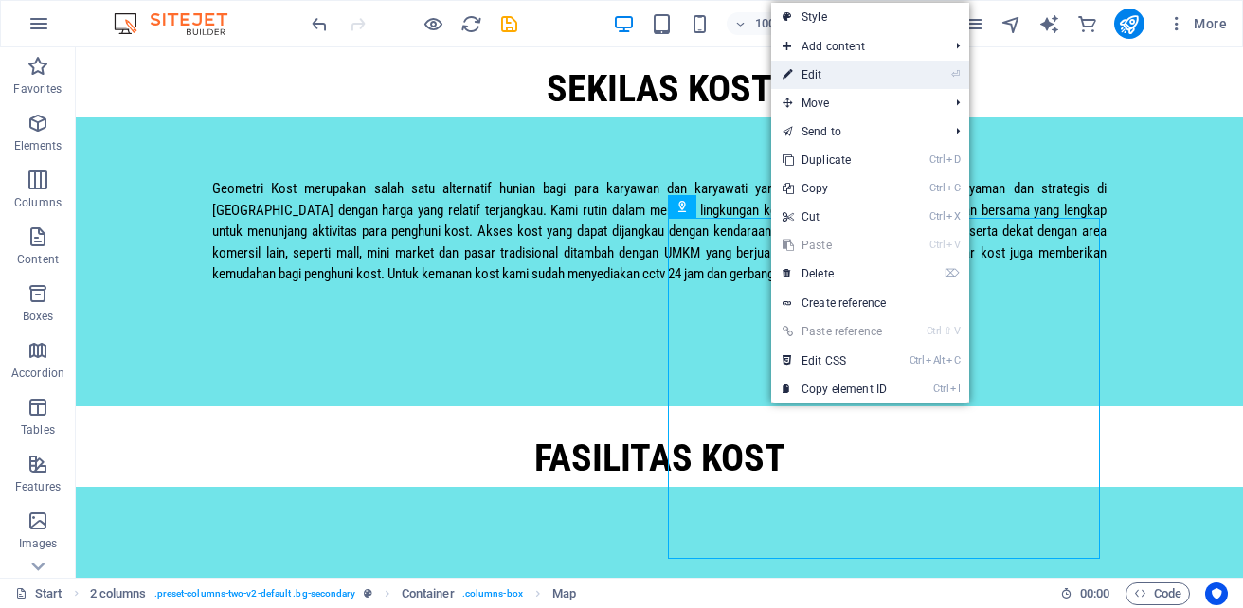
click at [842, 79] on link "⏎ Edit" at bounding box center [834, 75] width 127 height 28
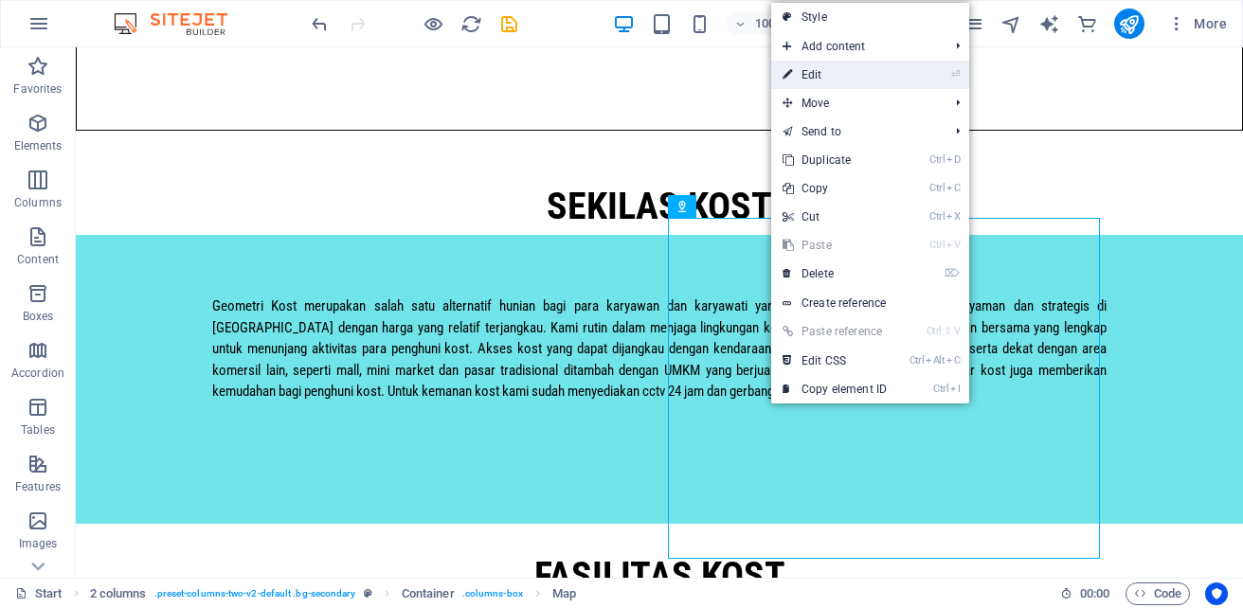
select select "1"
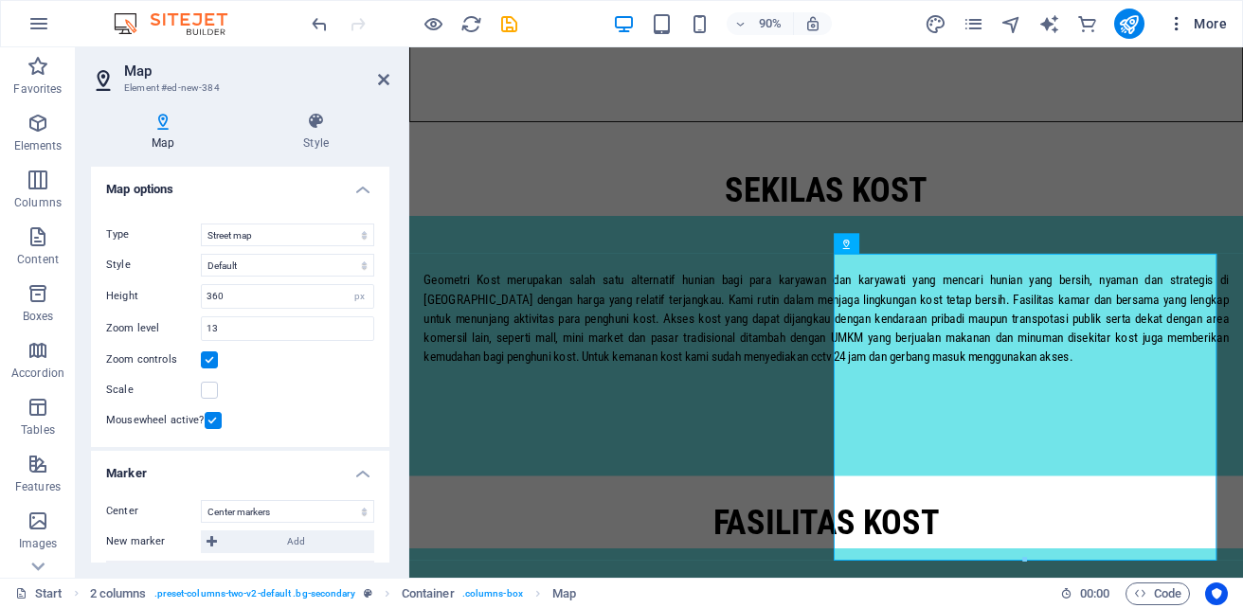
click at [1168, 28] on icon "button" at bounding box center [1176, 23] width 19 height 19
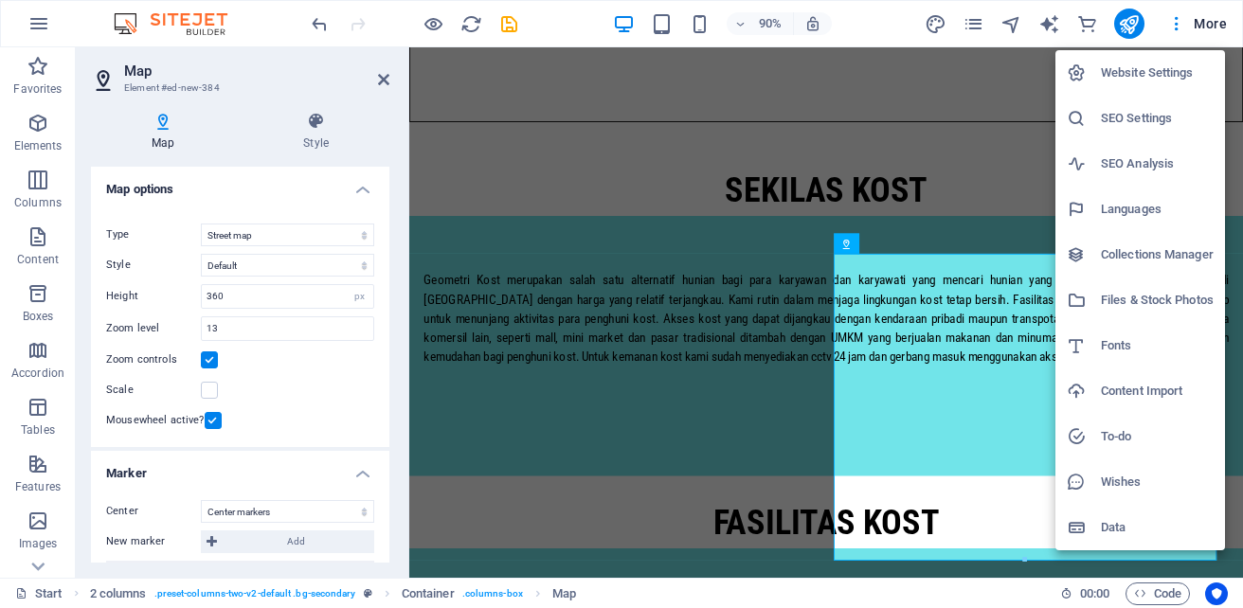
click at [1131, 114] on h6 "SEO Settings" at bounding box center [1156, 118] width 113 height 23
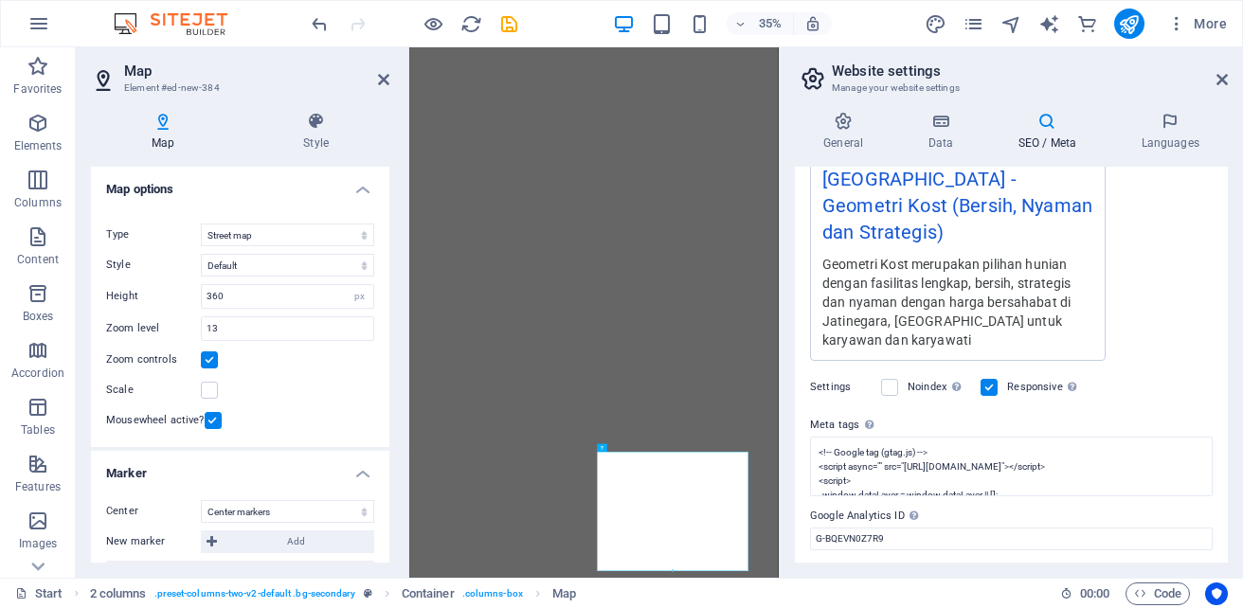
scroll to position [430, 0]
